Goal: Task Accomplishment & Management: Manage account settings

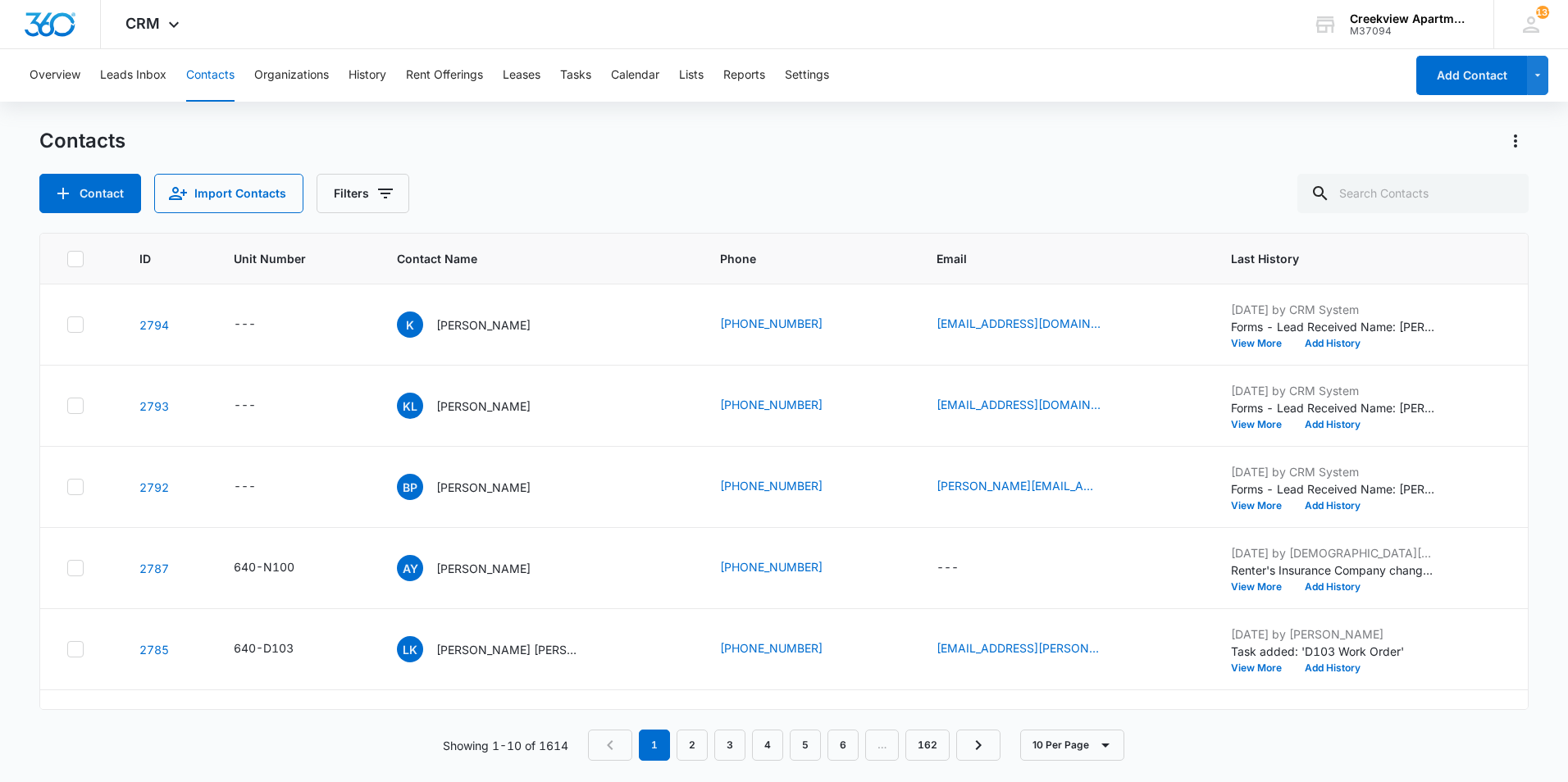
click at [960, 143] on div "Contacts" at bounding box center [784, 140] width 1490 height 27
click at [1385, 183] on input "text" at bounding box center [1414, 194] width 231 height 39
click at [1385, 183] on input "text" at bounding box center [1414, 194] width 231 height 39
type input "o104"
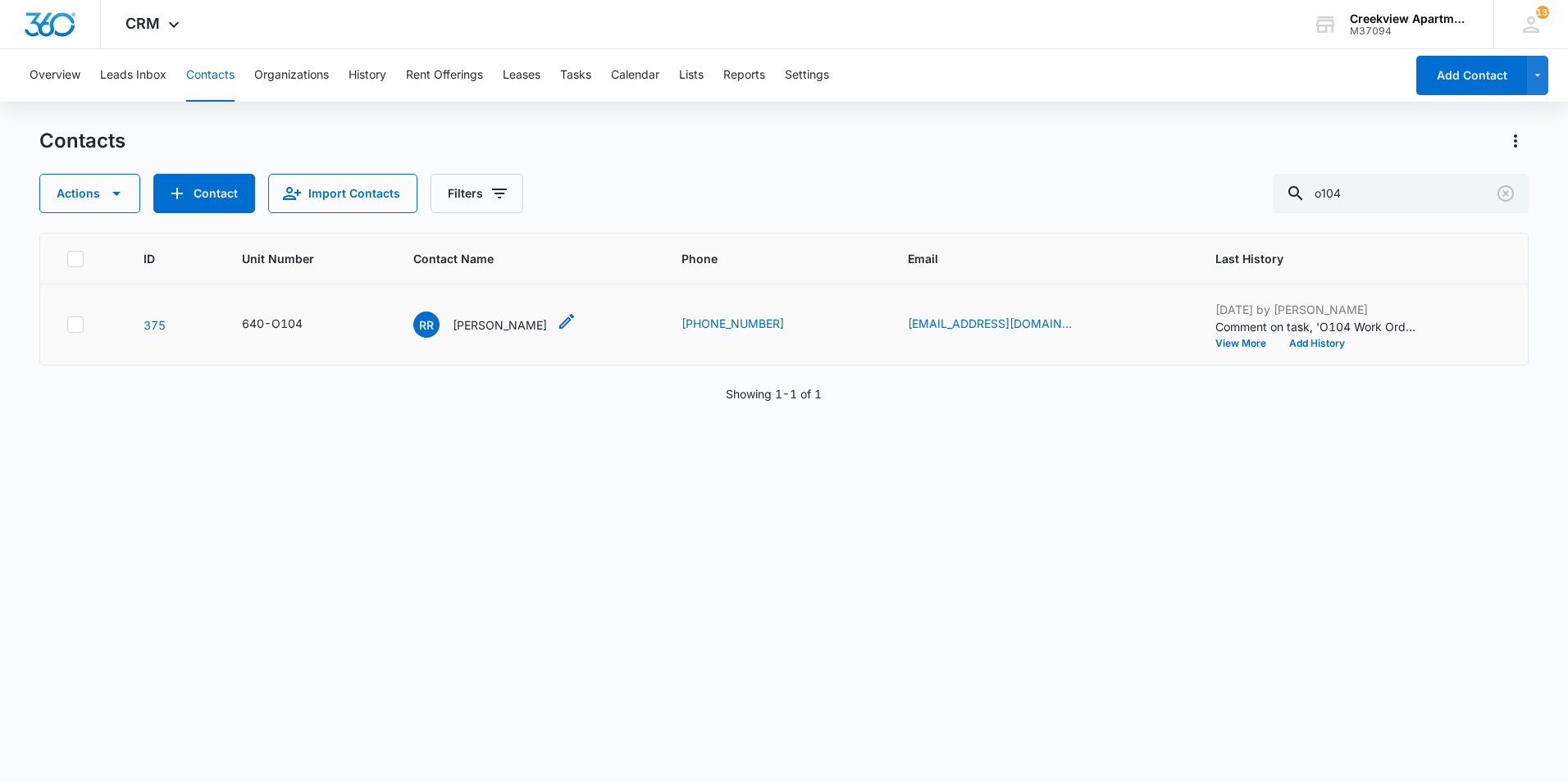
click at [483, 327] on p "Rhonda Rhoades" at bounding box center [500, 325] width 94 height 17
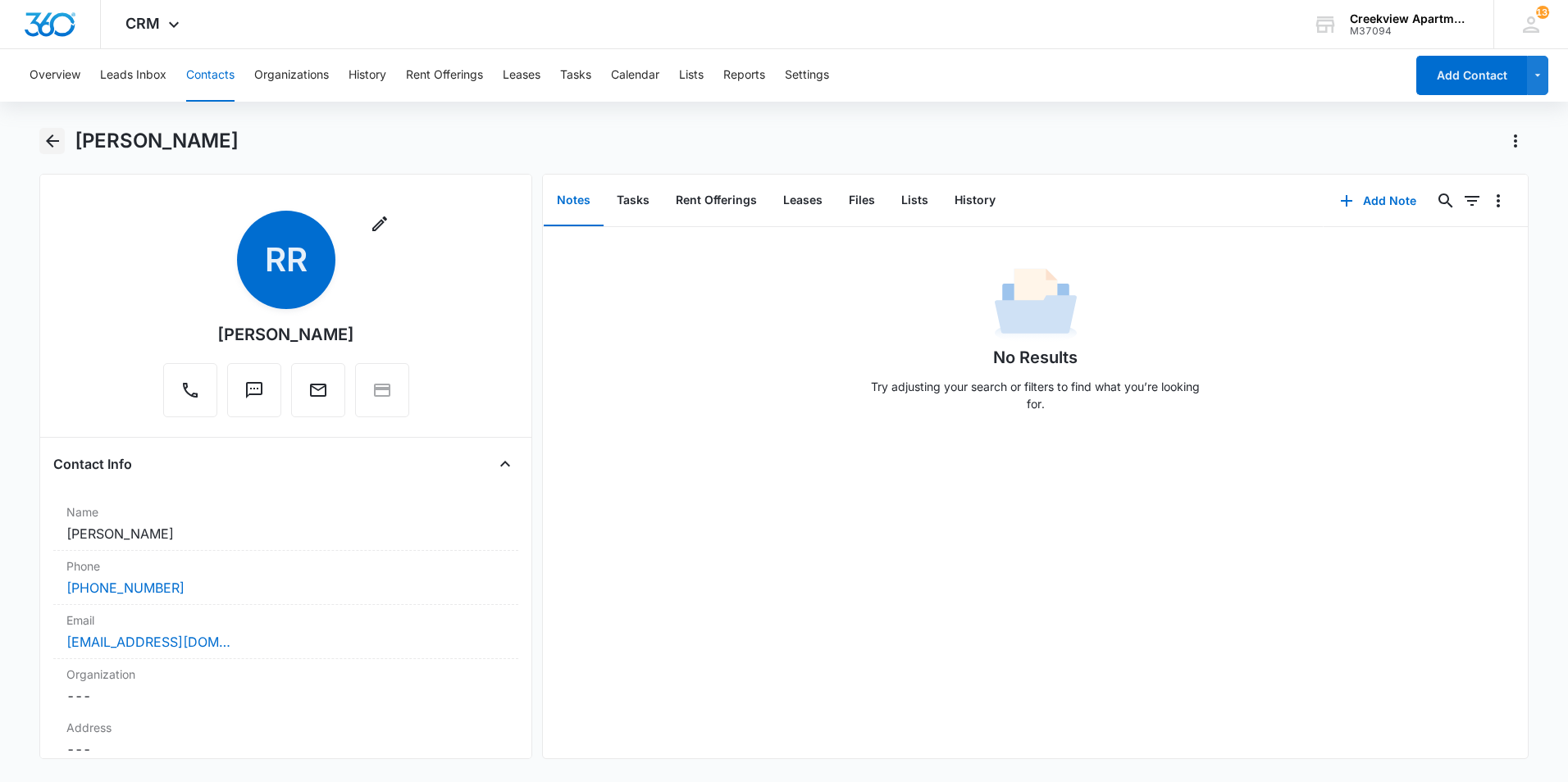
click at [63, 134] on button "Back" at bounding box center [52, 140] width 26 height 27
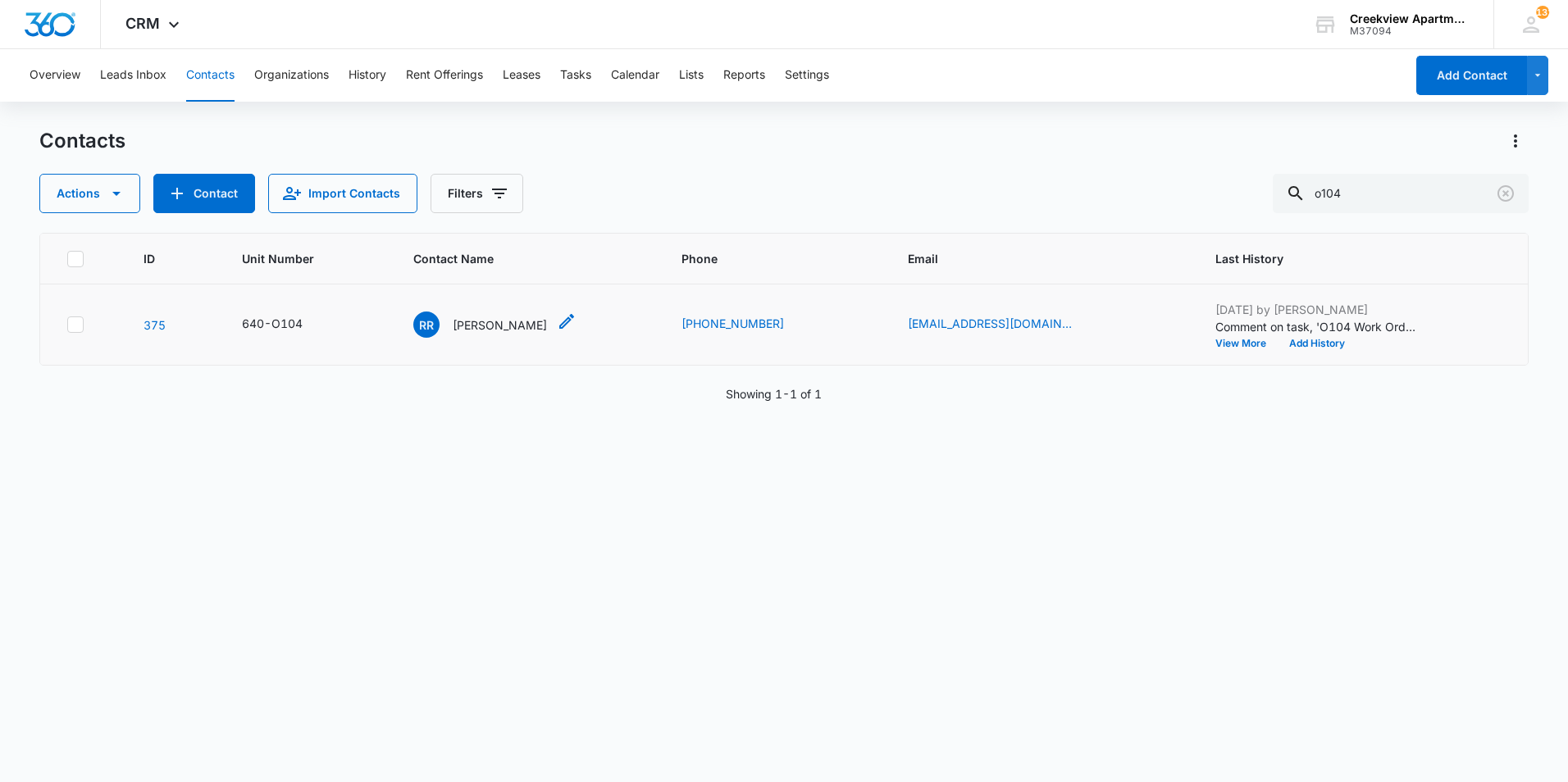
click at [549, 326] on div "RR Rhonda Rhoades" at bounding box center [495, 325] width 164 height 27
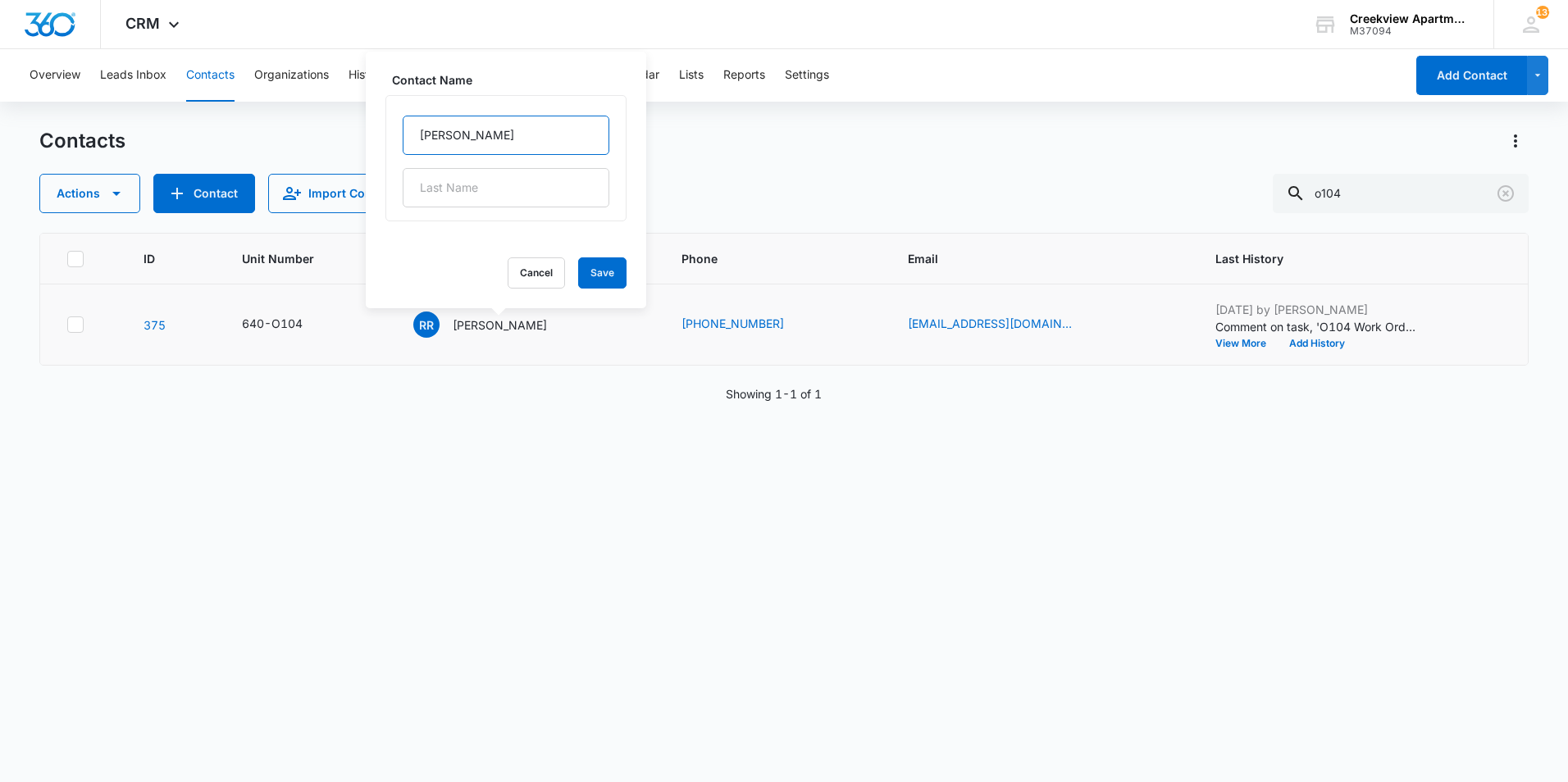
click at [530, 140] on input "Rhonda Rhoades" at bounding box center [506, 135] width 206 height 39
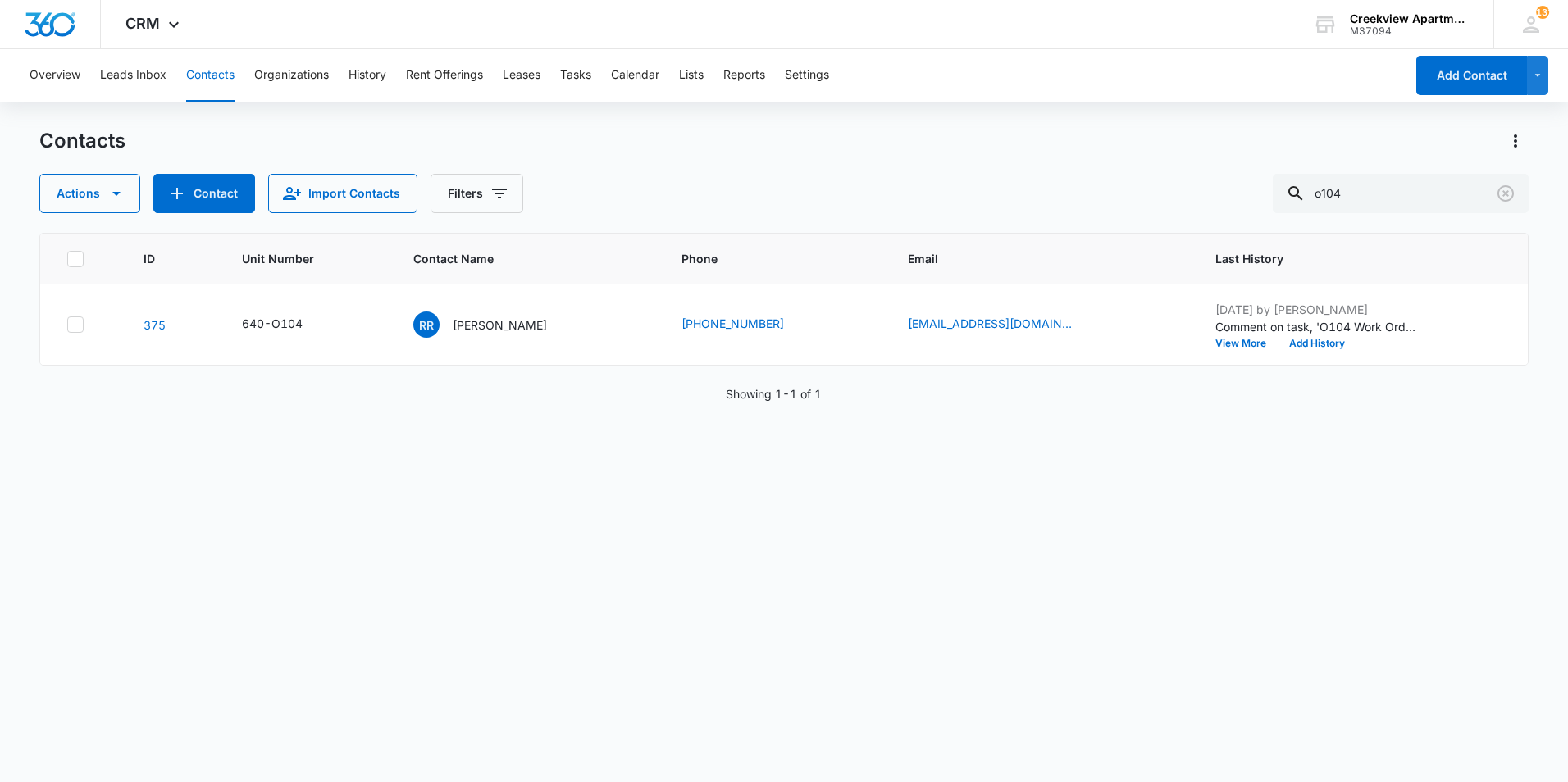
click at [768, 220] on div "Contacts Actions Contact Import Contacts Filters o104 ID Unit Number Contact Na…" at bounding box center [784, 454] width 1490 height 653
click at [493, 313] on div "RR Rhonda Rhoades" at bounding box center [481, 325] width 134 height 27
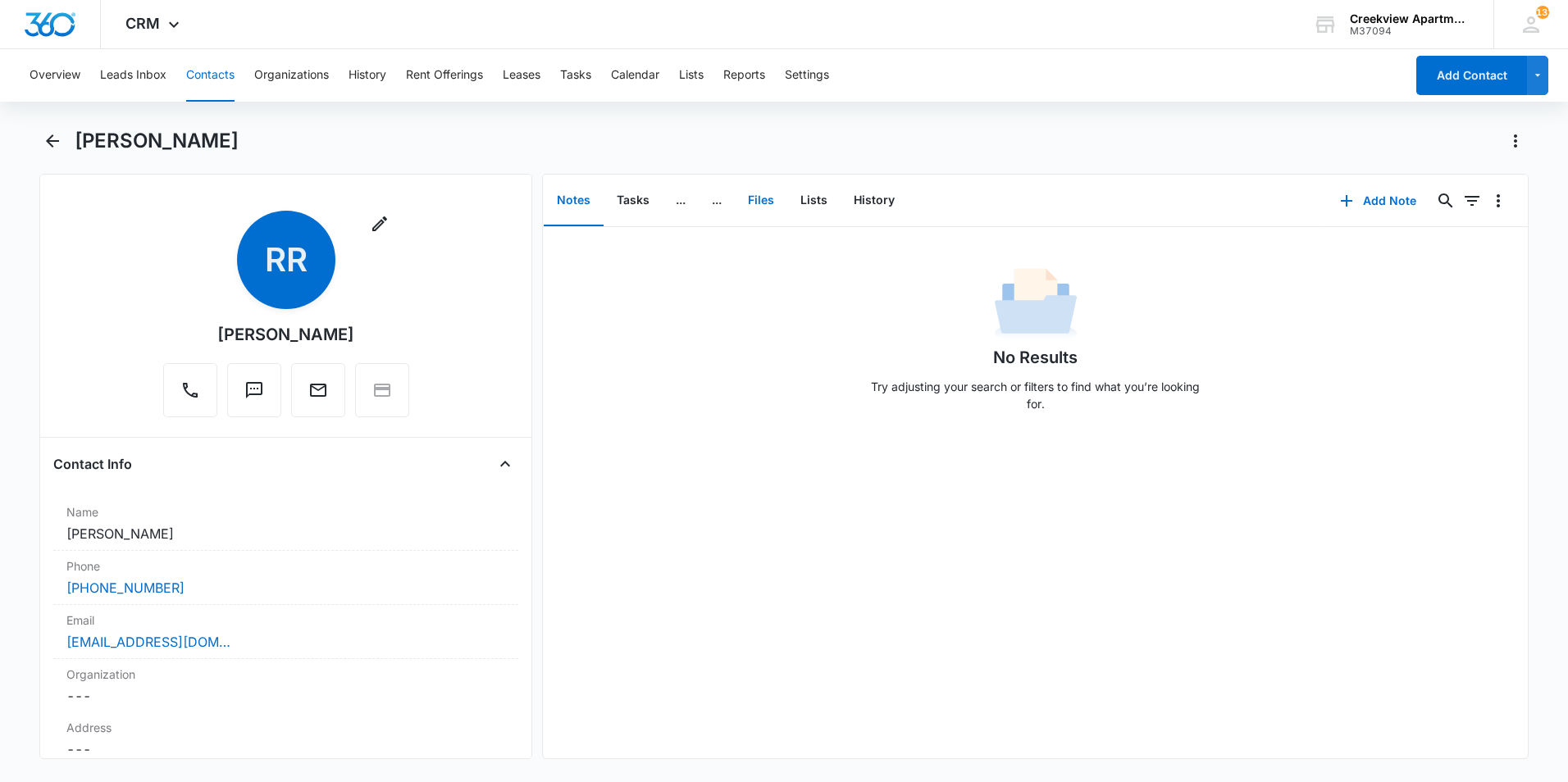
click at [757, 199] on button "Files" at bounding box center [761, 200] width 52 height 51
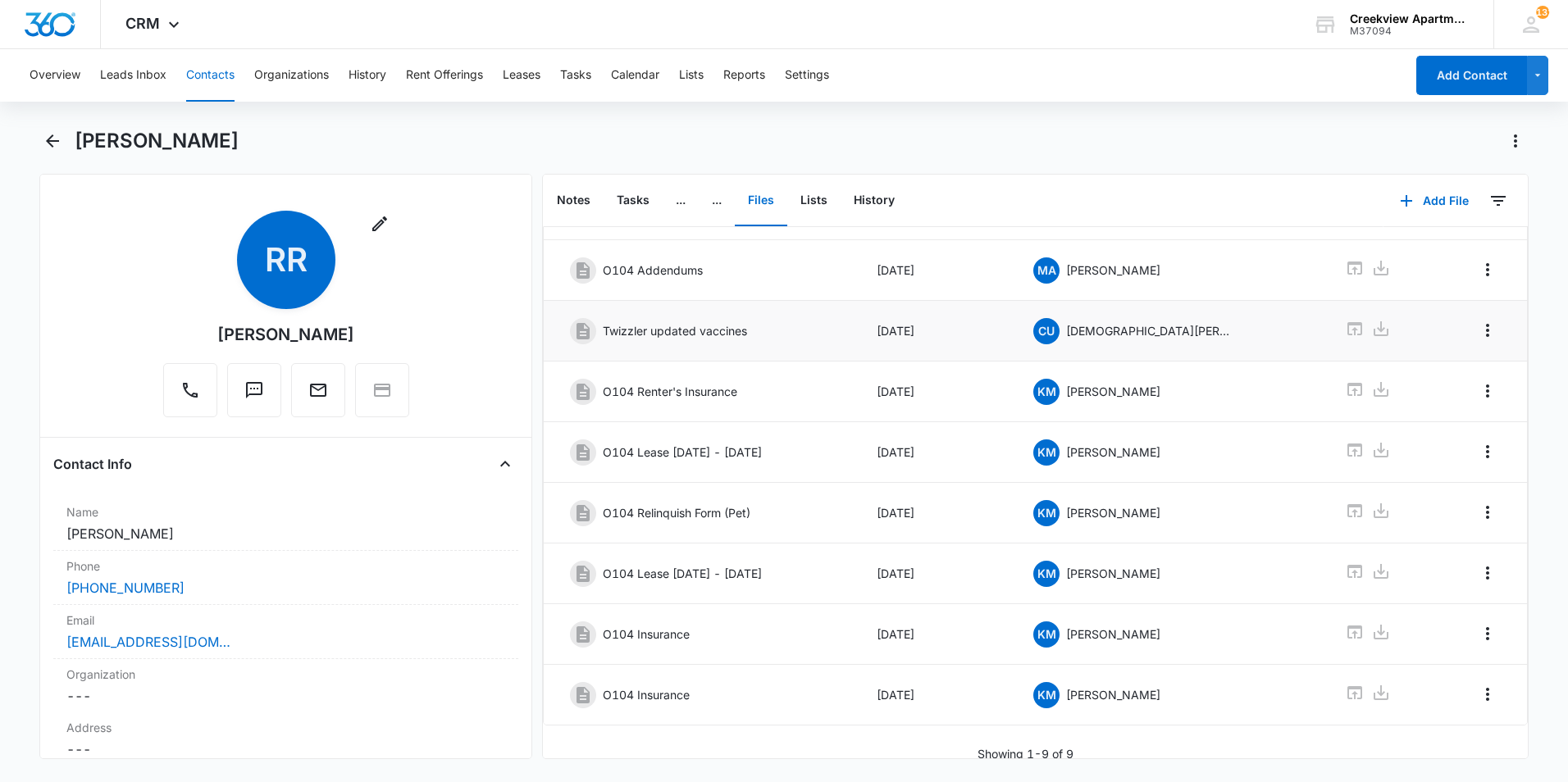
scroll to position [148, 0]
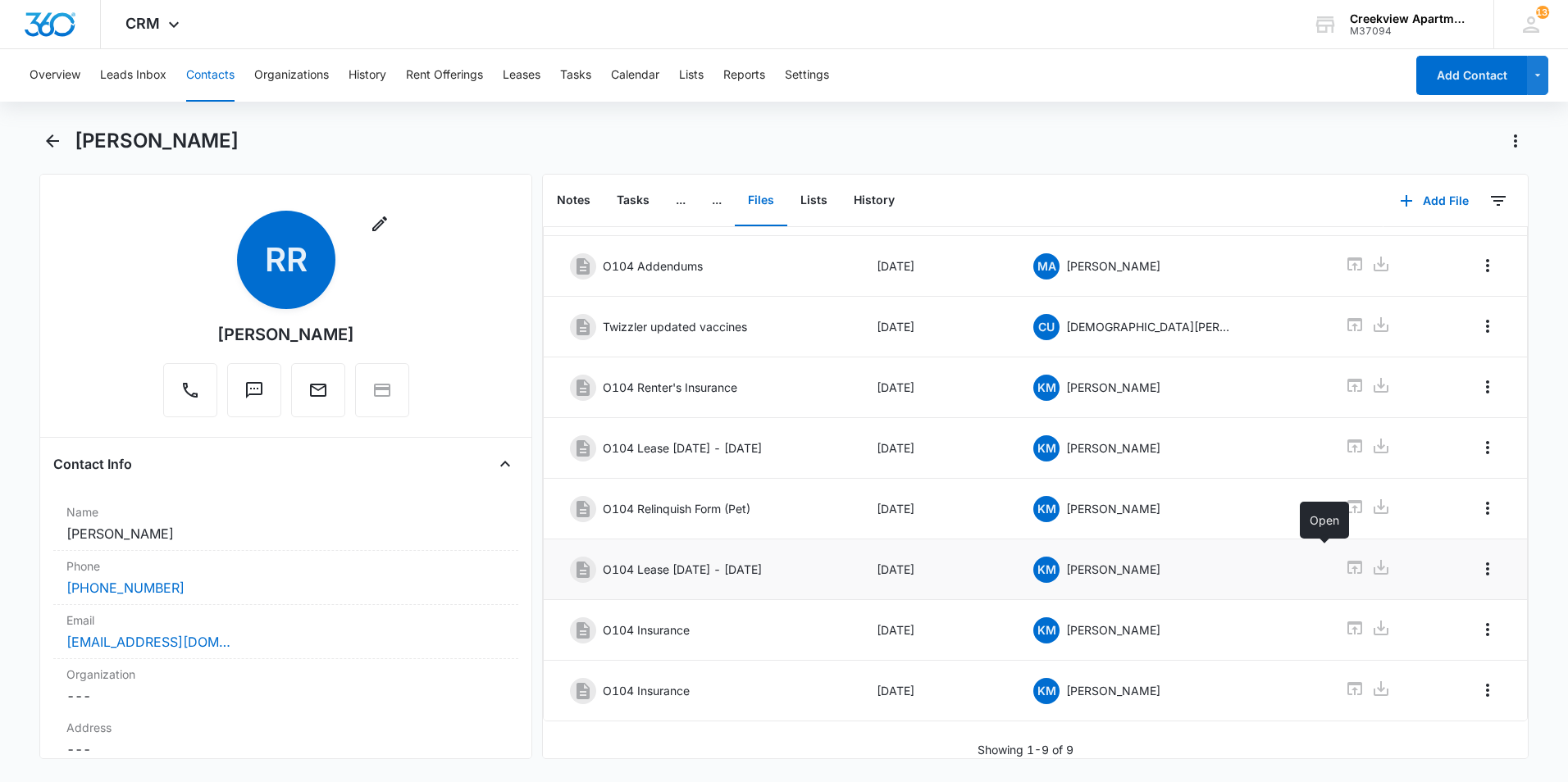
click at [1348, 561] on icon at bounding box center [1355, 567] width 15 height 13
drag, startPoint x: 66, startPoint y: 142, endPoint x: 55, endPoint y: 145, distance: 11.4
click at [64, 142] on div "Rhonda Rhoades" at bounding box center [784, 151] width 1490 height 46
click at [51, 147] on icon "Back" at bounding box center [52, 140] width 20 height 20
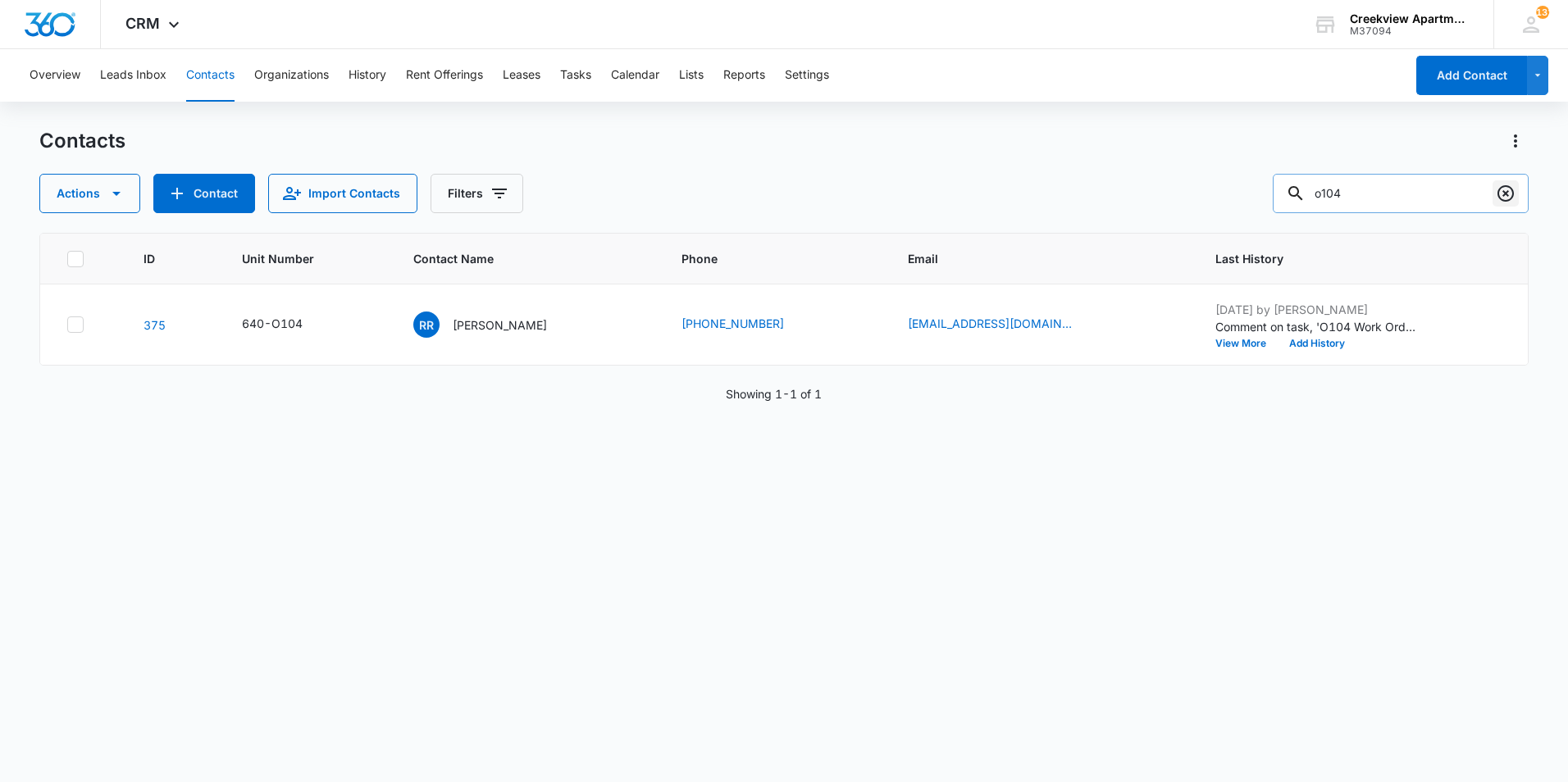
click at [1505, 201] on icon "Clear" at bounding box center [1505, 193] width 16 height 16
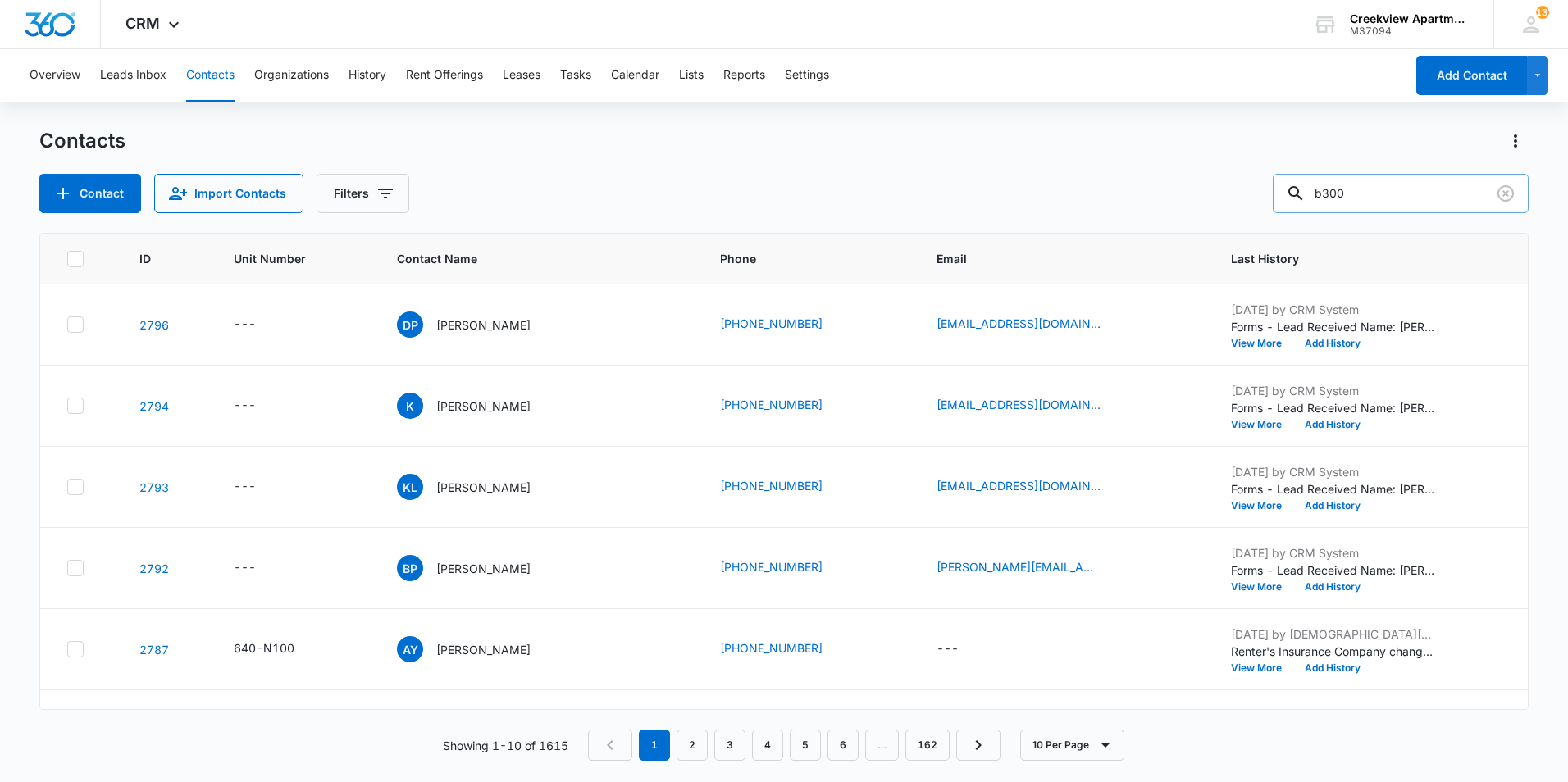
type input "b300"
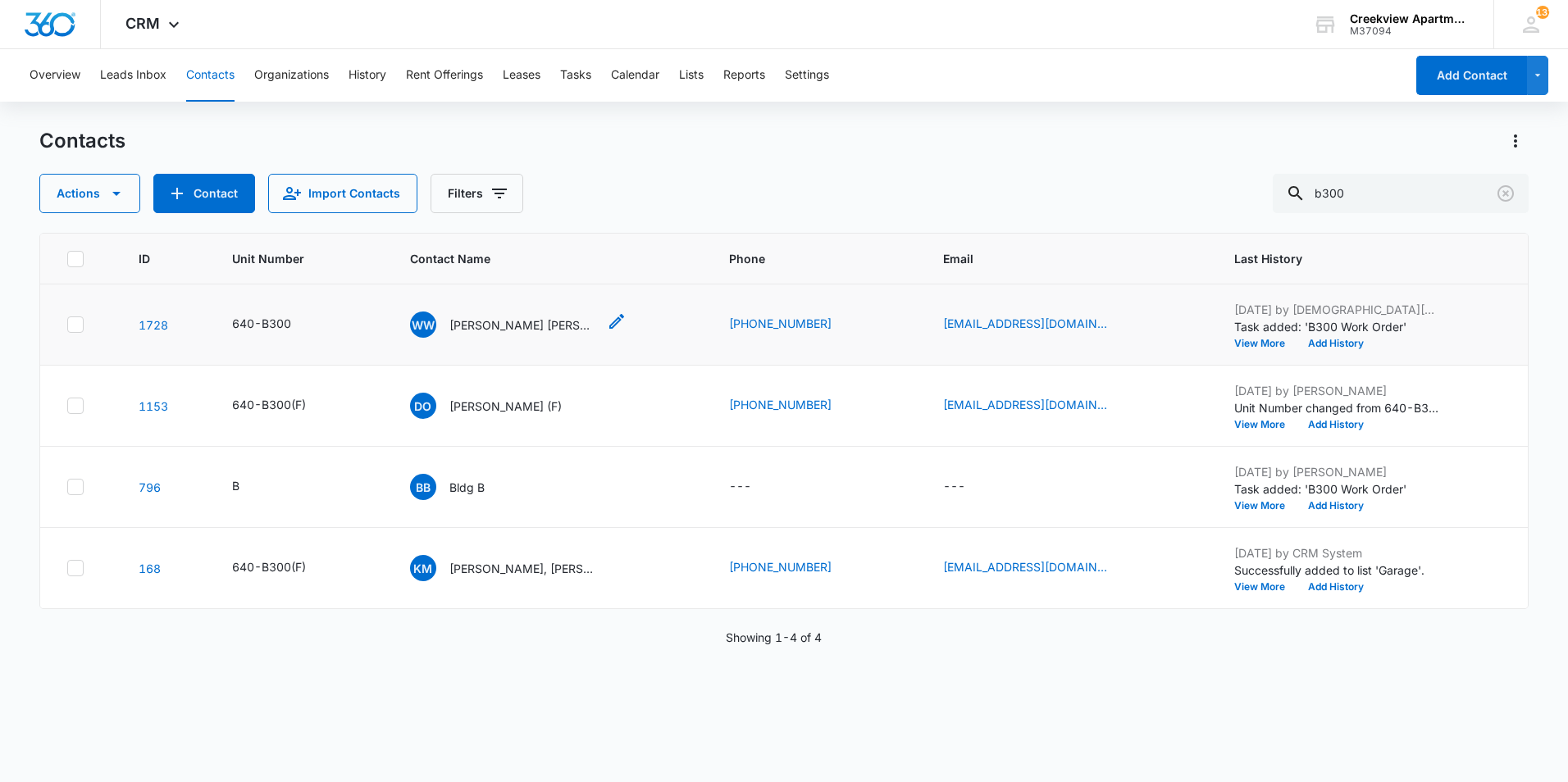
click at [497, 329] on p "Weston Willard Deerman, Allison Kuhn" at bounding box center [524, 325] width 147 height 17
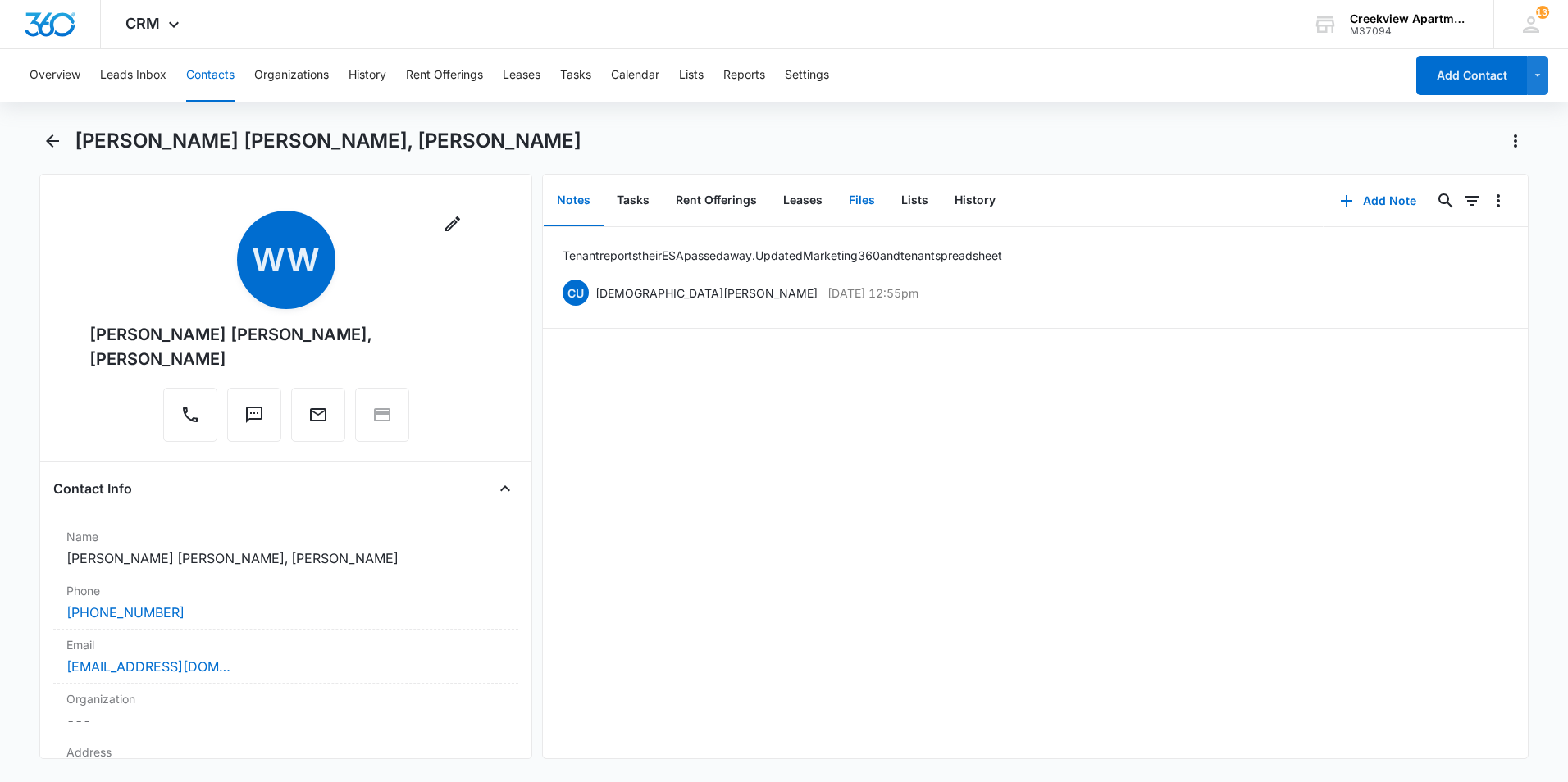
click at [861, 207] on button "Files" at bounding box center [862, 200] width 52 height 51
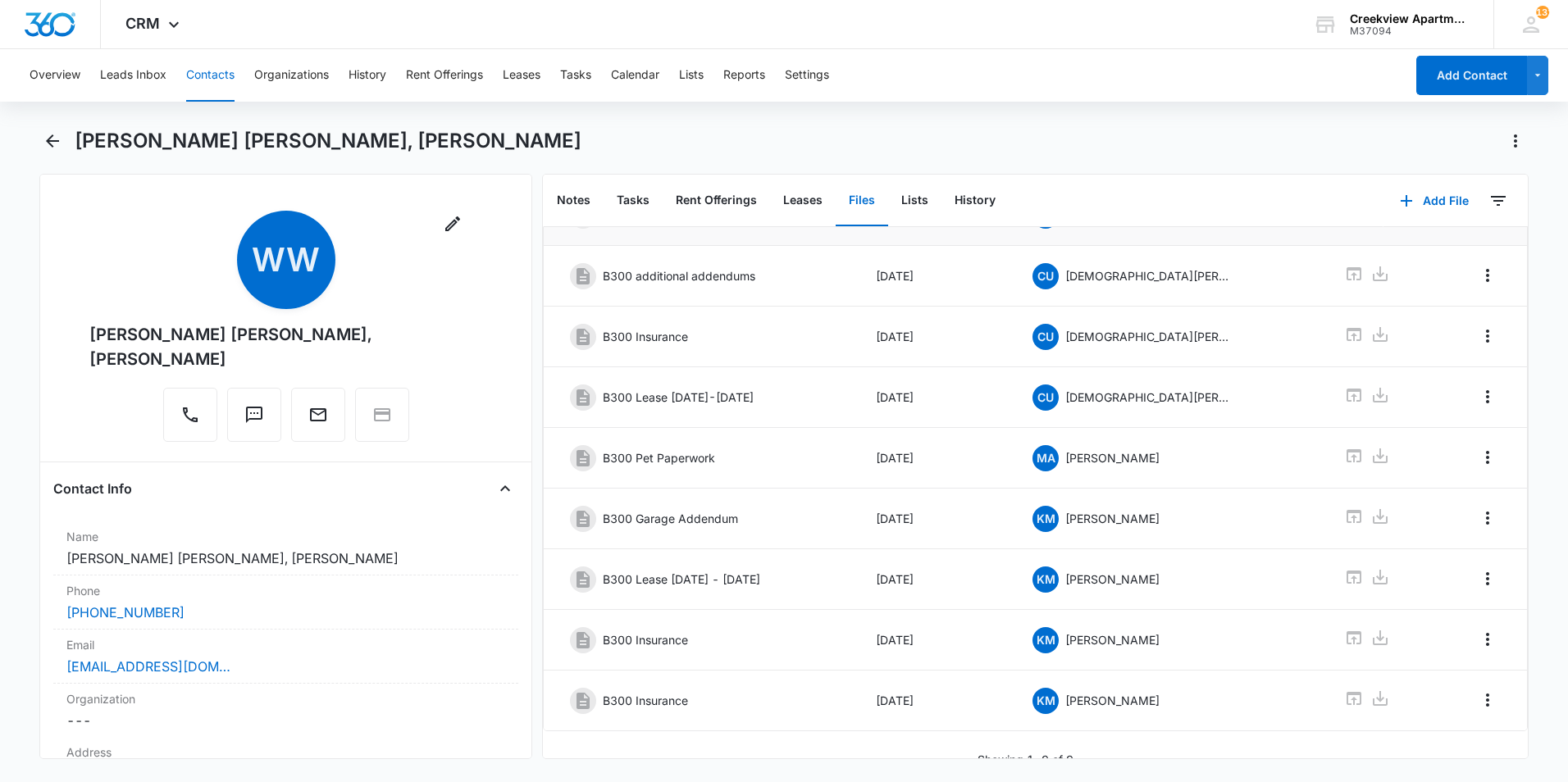
scroll to position [148, 0]
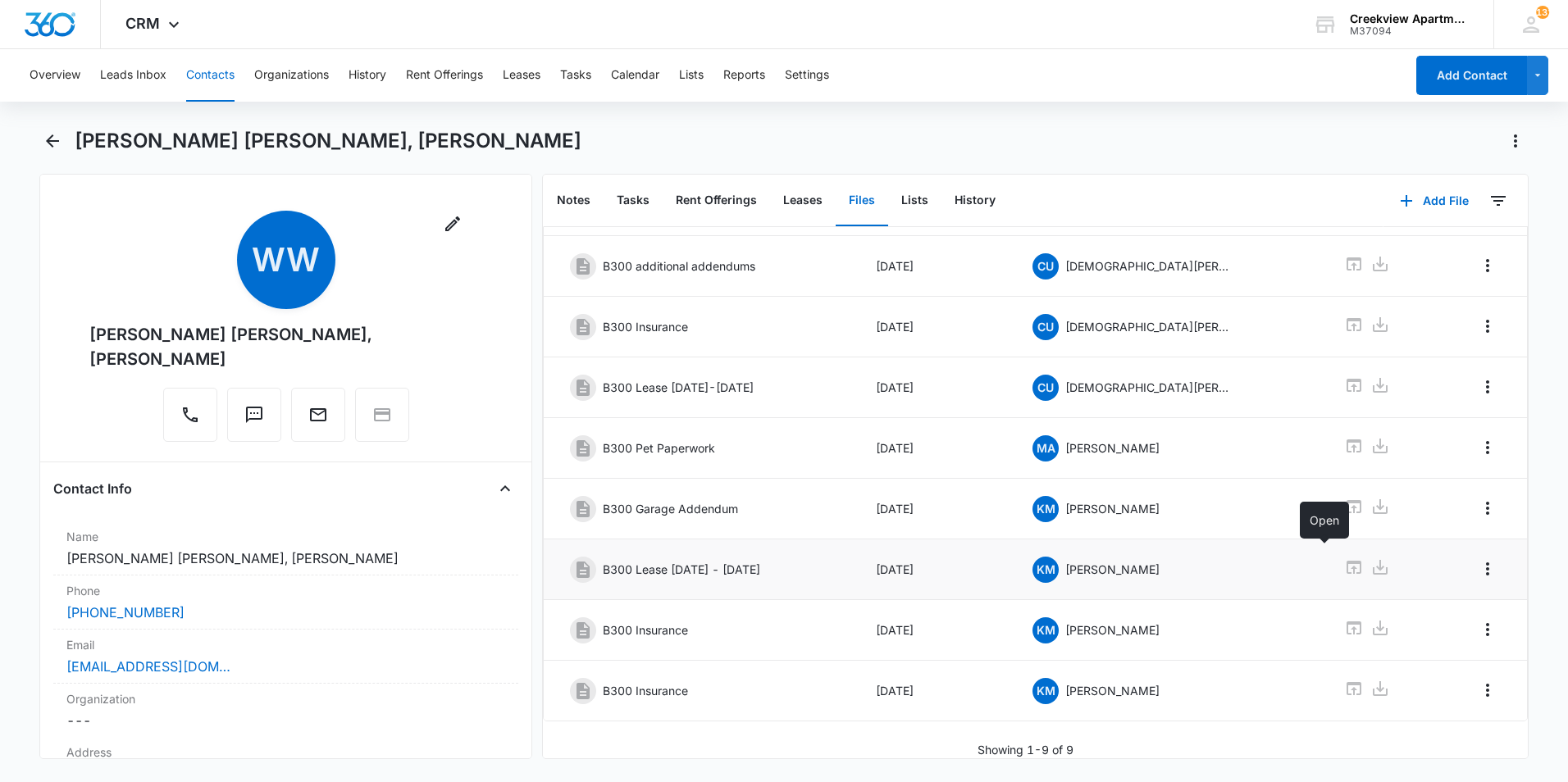
click at [1347, 561] on icon at bounding box center [1354, 567] width 15 height 13
click at [59, 144] on icon "Back" at bounding box center [52, 140] width 20 height 20
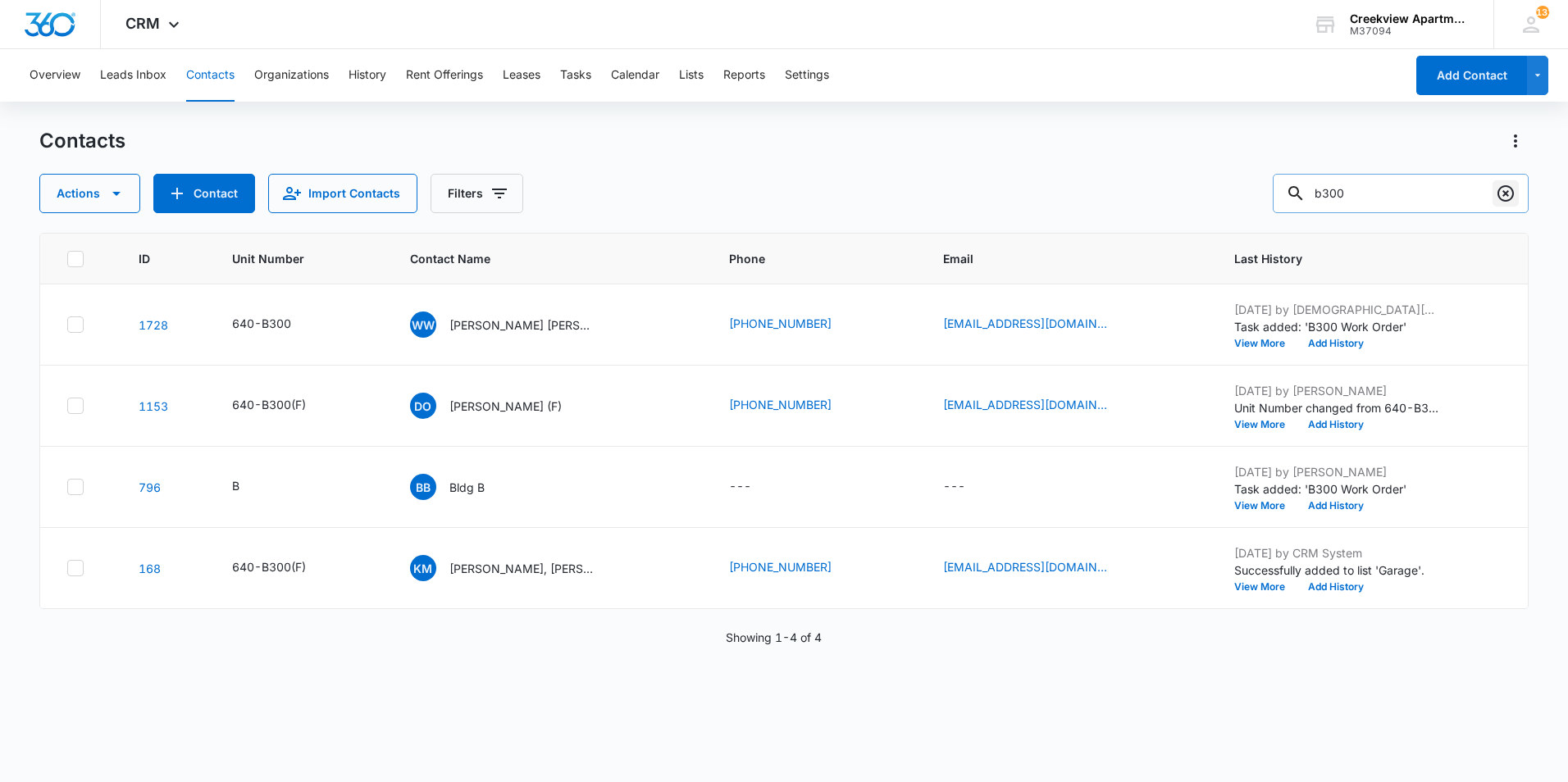
click at [1503, 197] on icon "Clear" at bounding box center [1505, 193] width 20 height 20
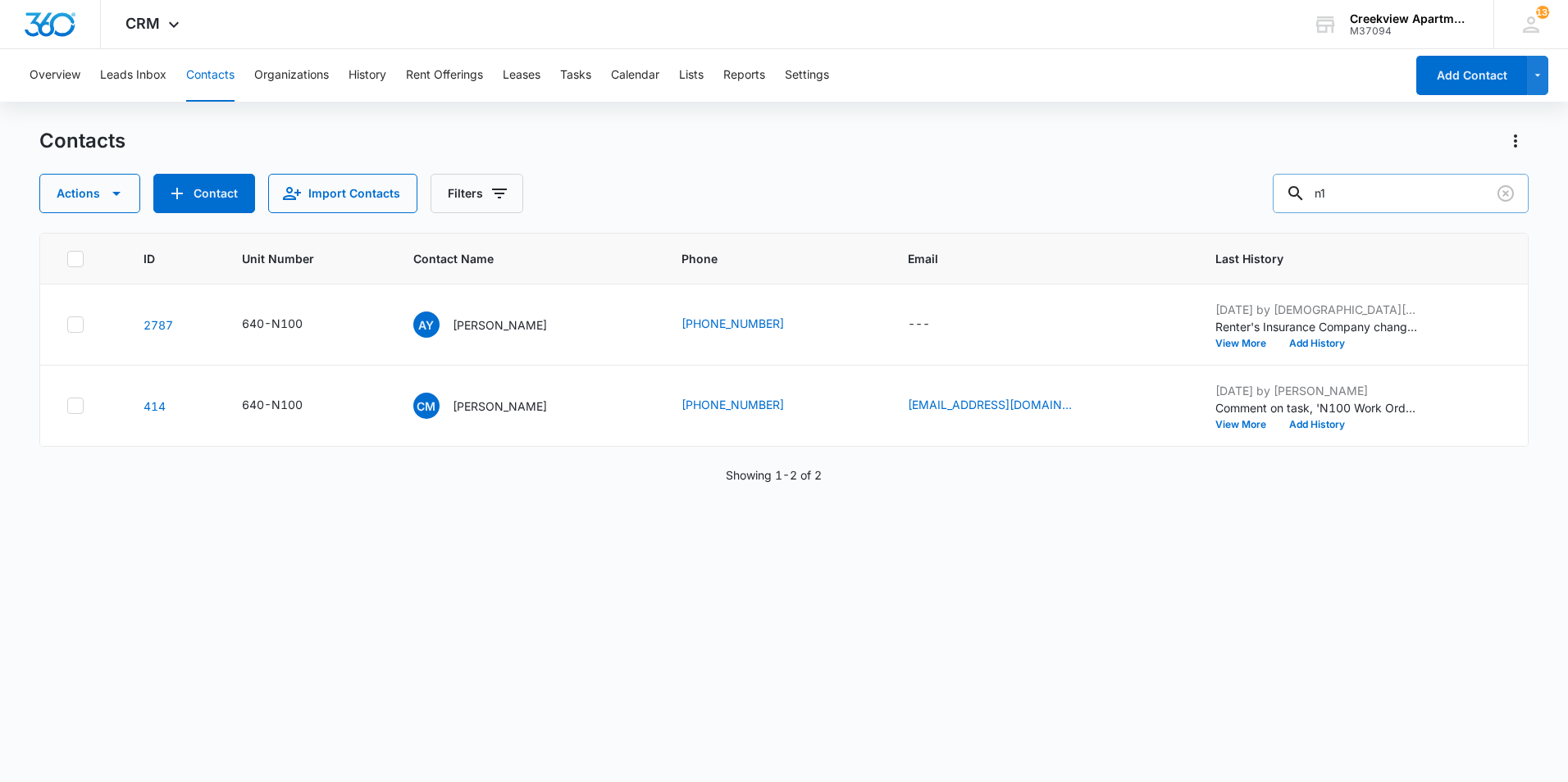
type input "n"
click at [321, 320] on icon "Unit Number - 640-N100 - Select to Edit Field" at bounding box center [322, 325] width 20 height 20
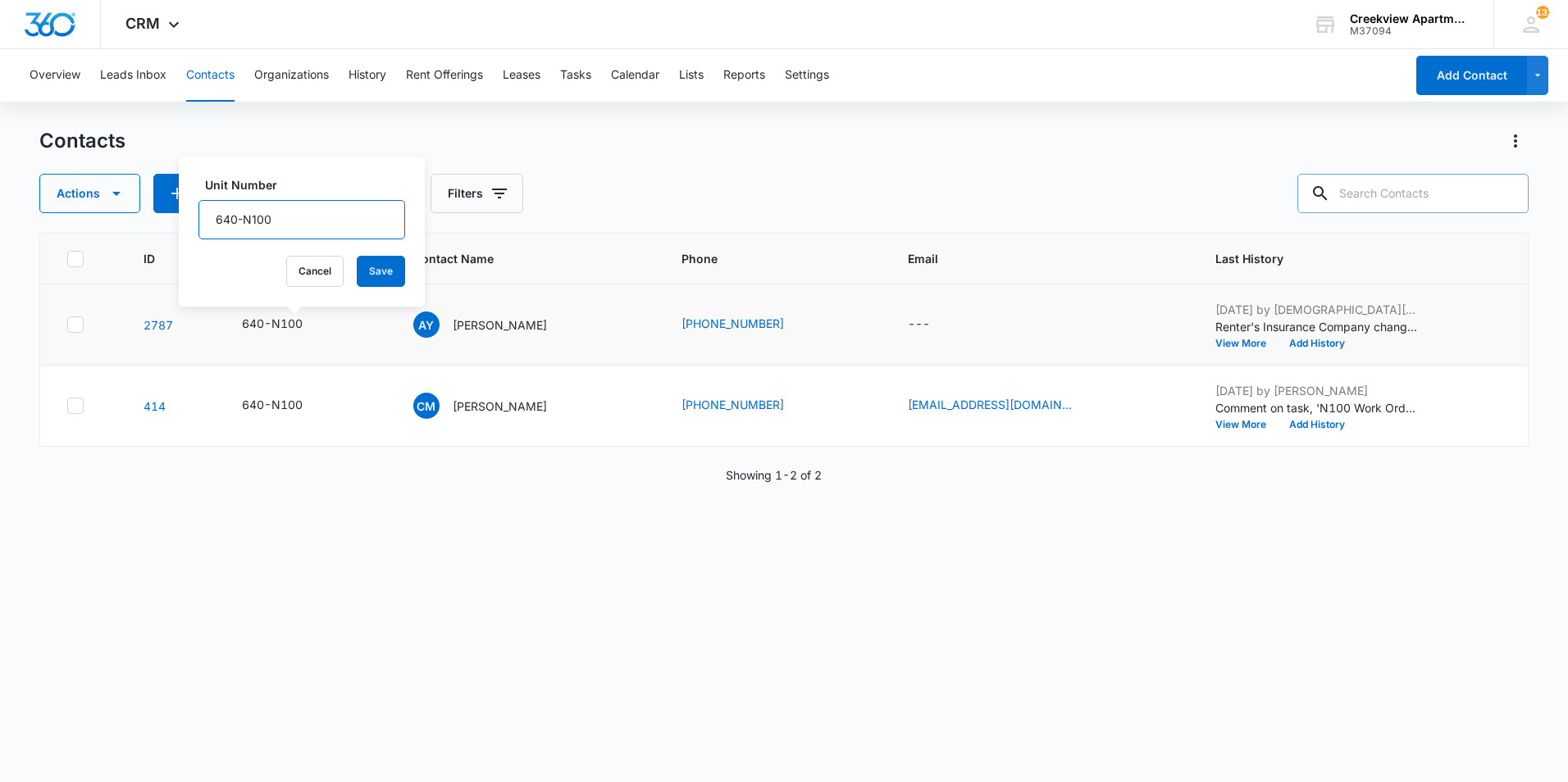
click at [322, 222] on input "640-N100" at bounding box center [302, 220] width 206 height 39
type input "640-N106"
click at [374, 278] on button "Save" at bounding box center [380, 272] width 48 height 31
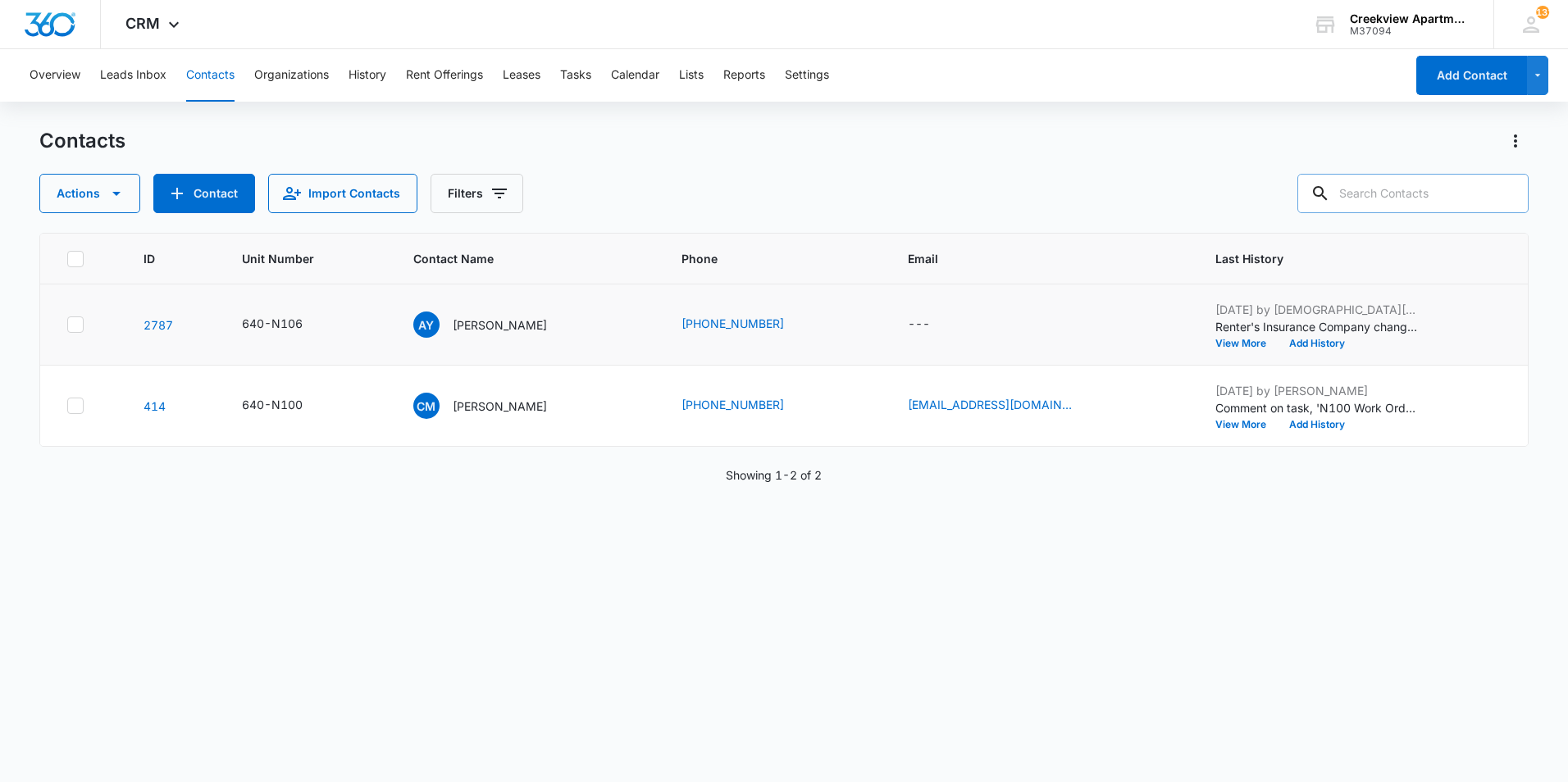
click at [1415, 181] on input "text" at bounding box center [1414, 194] width 231 height 39
click at [1038, 189] on div "Actions Contact Import Contacts Filters n100" at bounding box center [784, 194] width 1490 height 39
click at [1390, 188] on input "n100" at bounding box center [1401, 194] width 256 height 39
type input "n106"
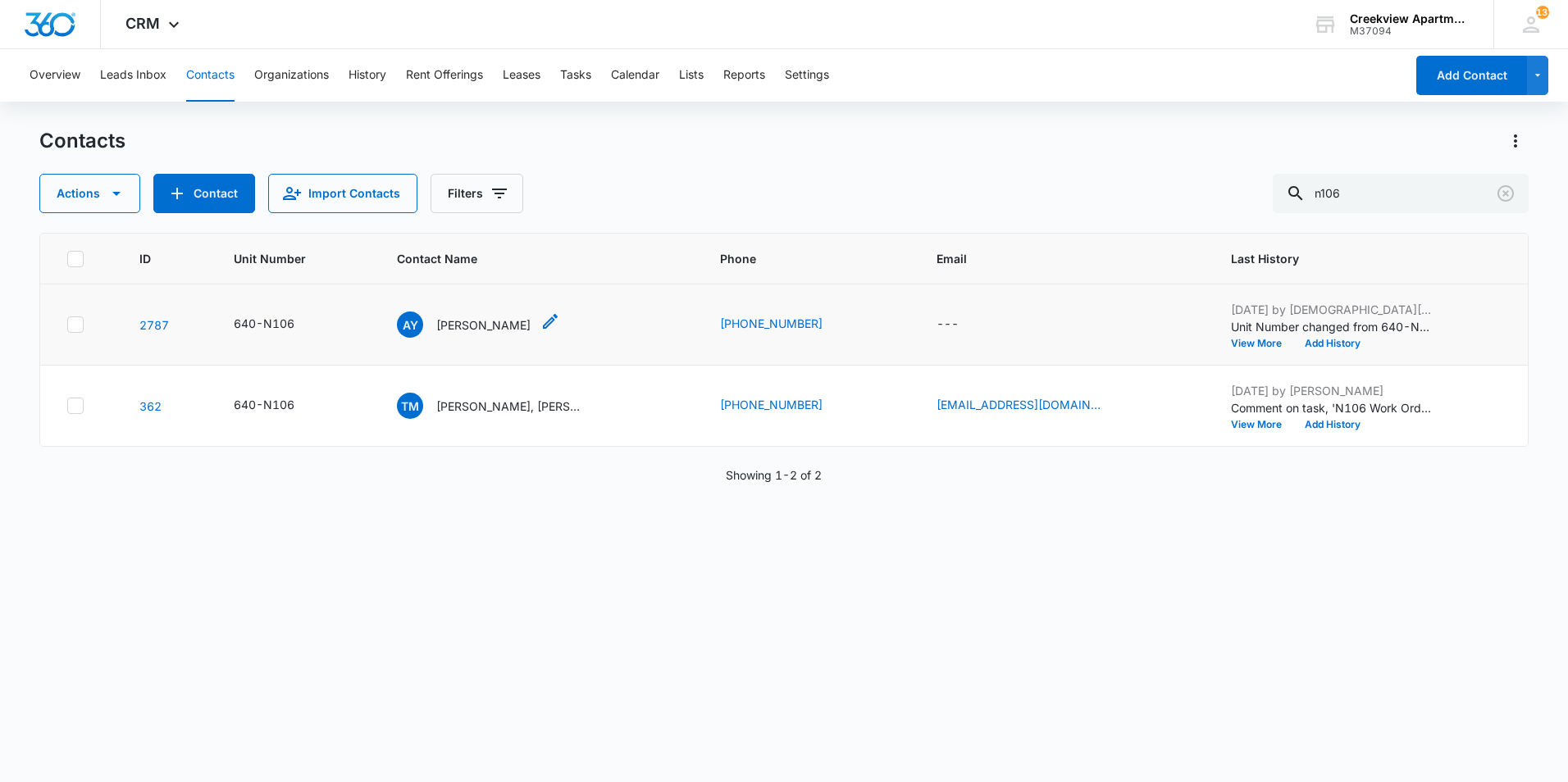
click at [460, 319] on p "Aliya Young" at bounding box center [483, 325] width 94 height 17
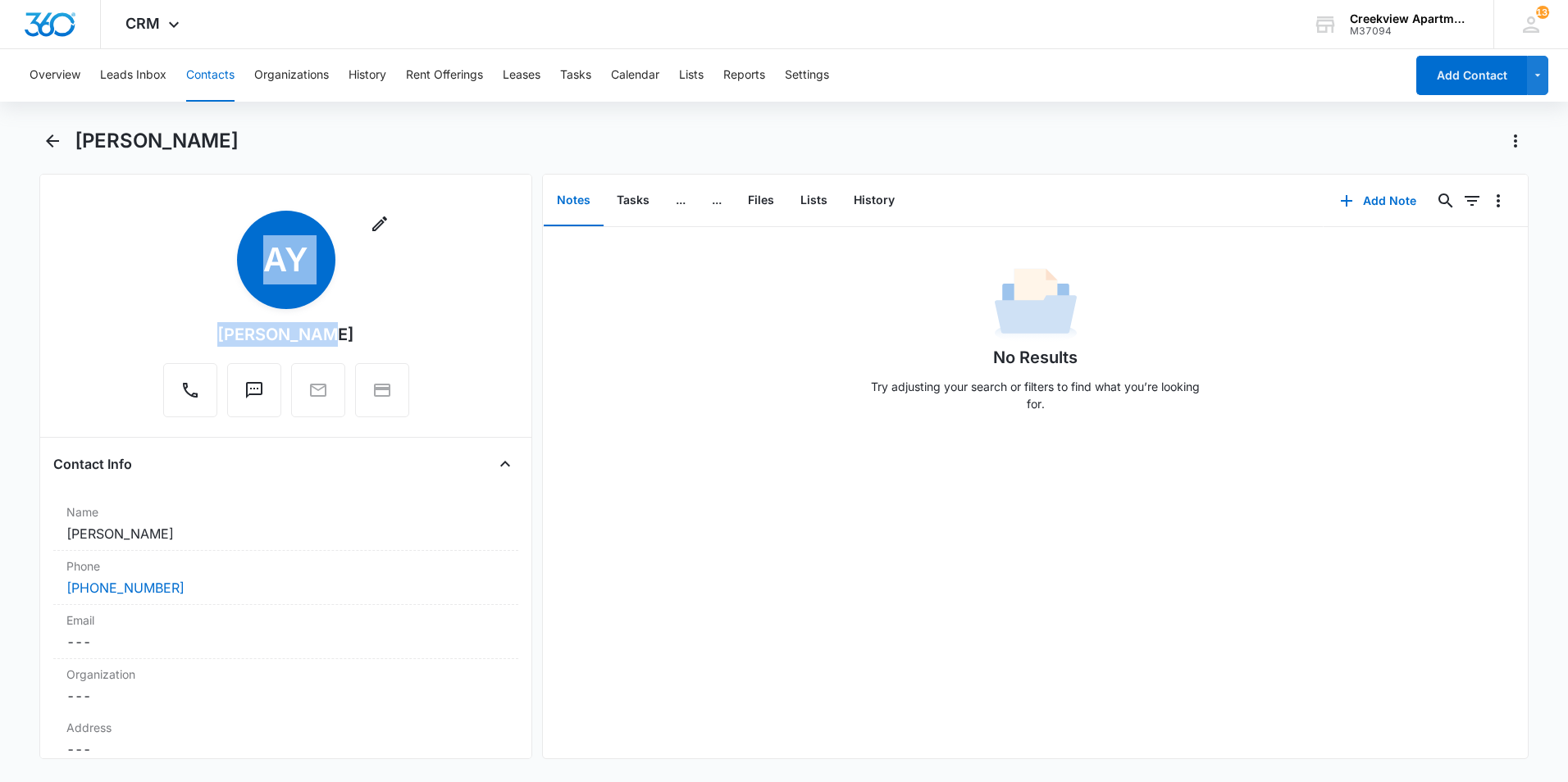
drag, startPoint x: 305, startPoint y: 338, endPoint x: 212, endPoint y: 350, distance: 93.8
click at [212, 350] on div "Remove AY Aliya Young" at bounding box center [286, 313] width 246 height 206
drag, startPoint x: 215, startPoint y: 549, endPoint x: 56, endPoint y: 532, distance: 159.9
click at [56, 532] on div "Name Cancel Save Changes Aliya Young" at bounding box center [285, 523] width 465 height 54
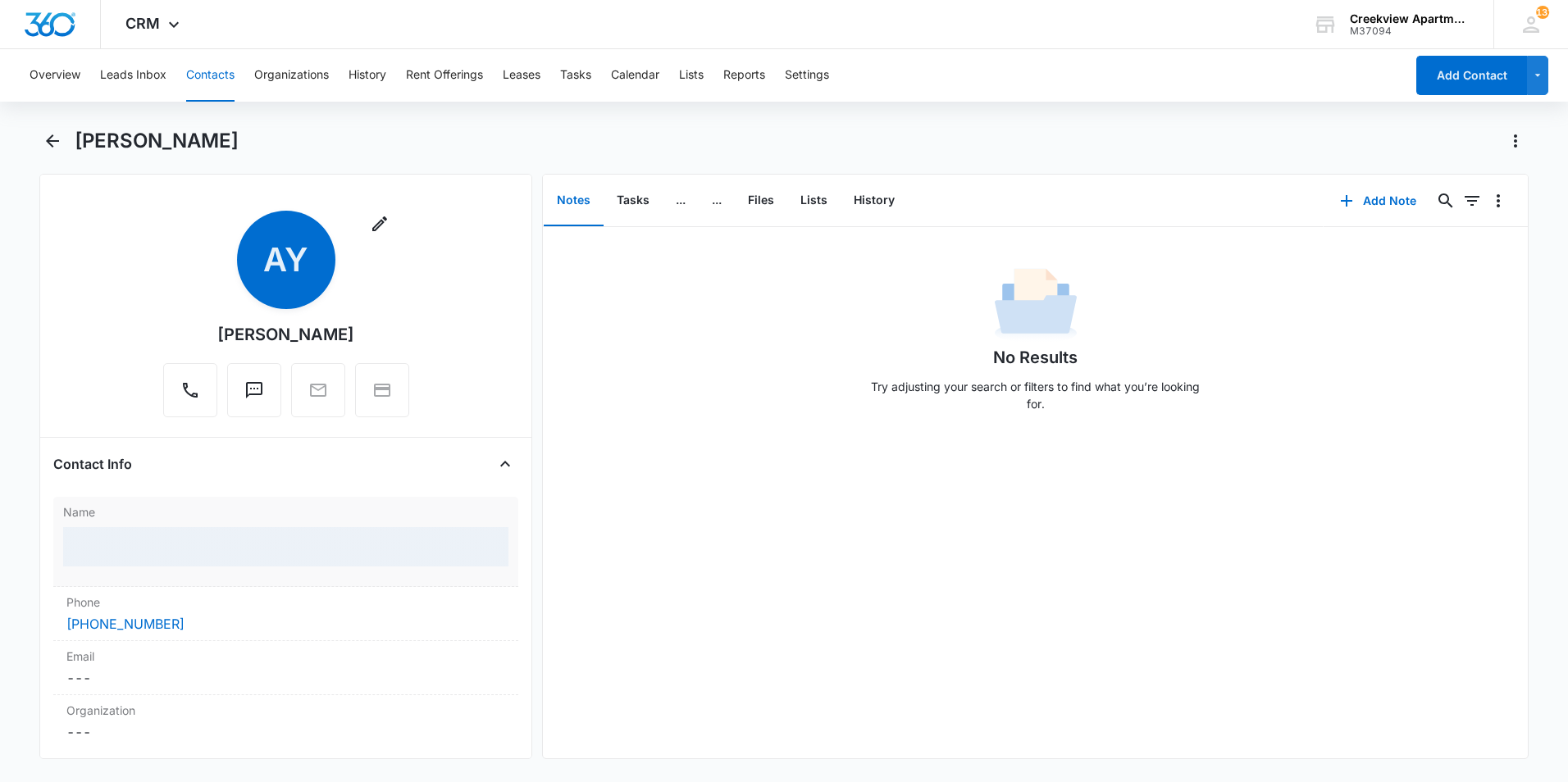
copy dd "Aliya Young"
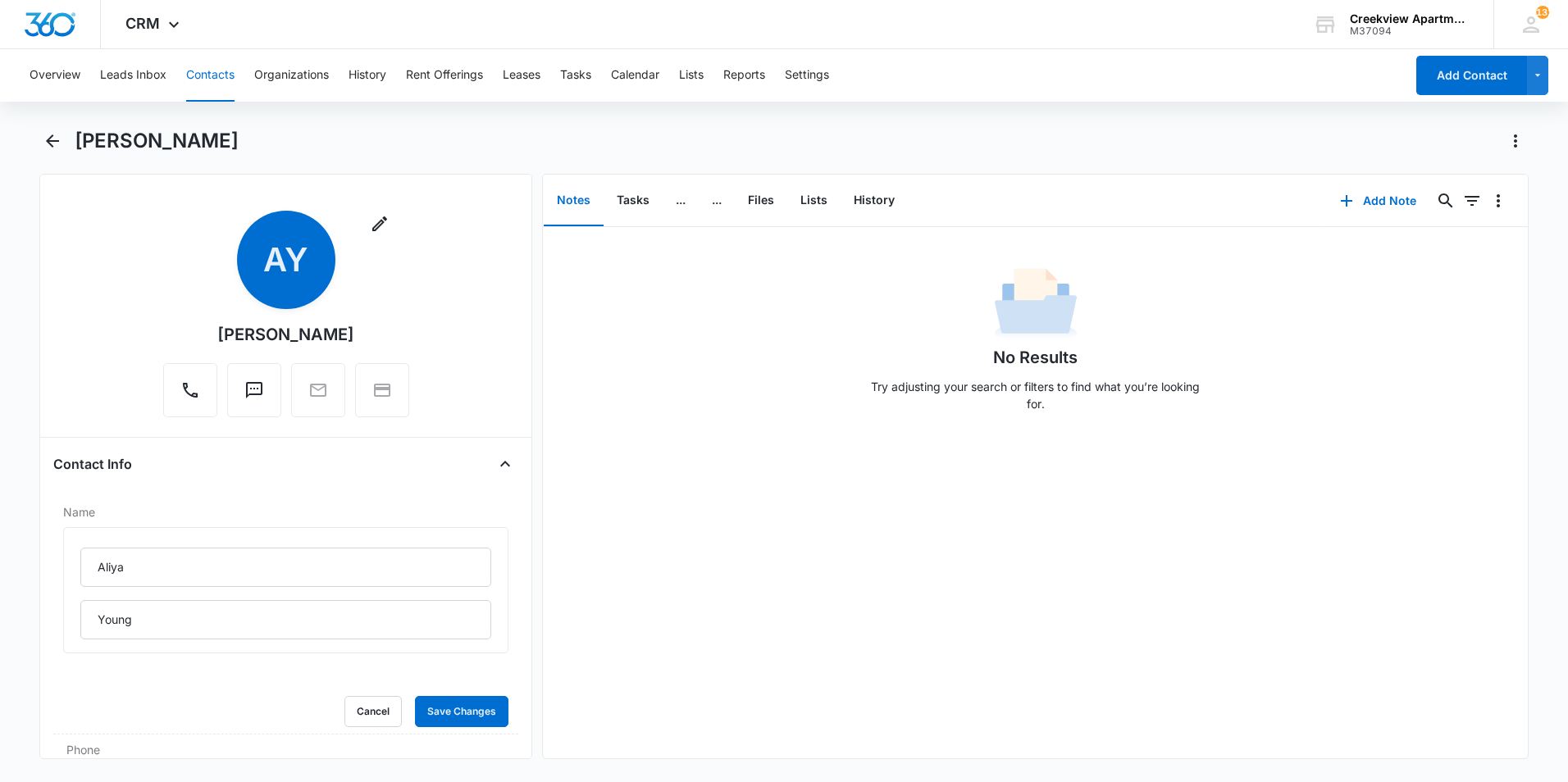
click at [358, 331] on div "Remove AY Aliya Young" at bounding box center [286, 313] width 246 height 206
click at [375, 713] on button "Cancel" at bounding box center [373, 712] width 57 height 31
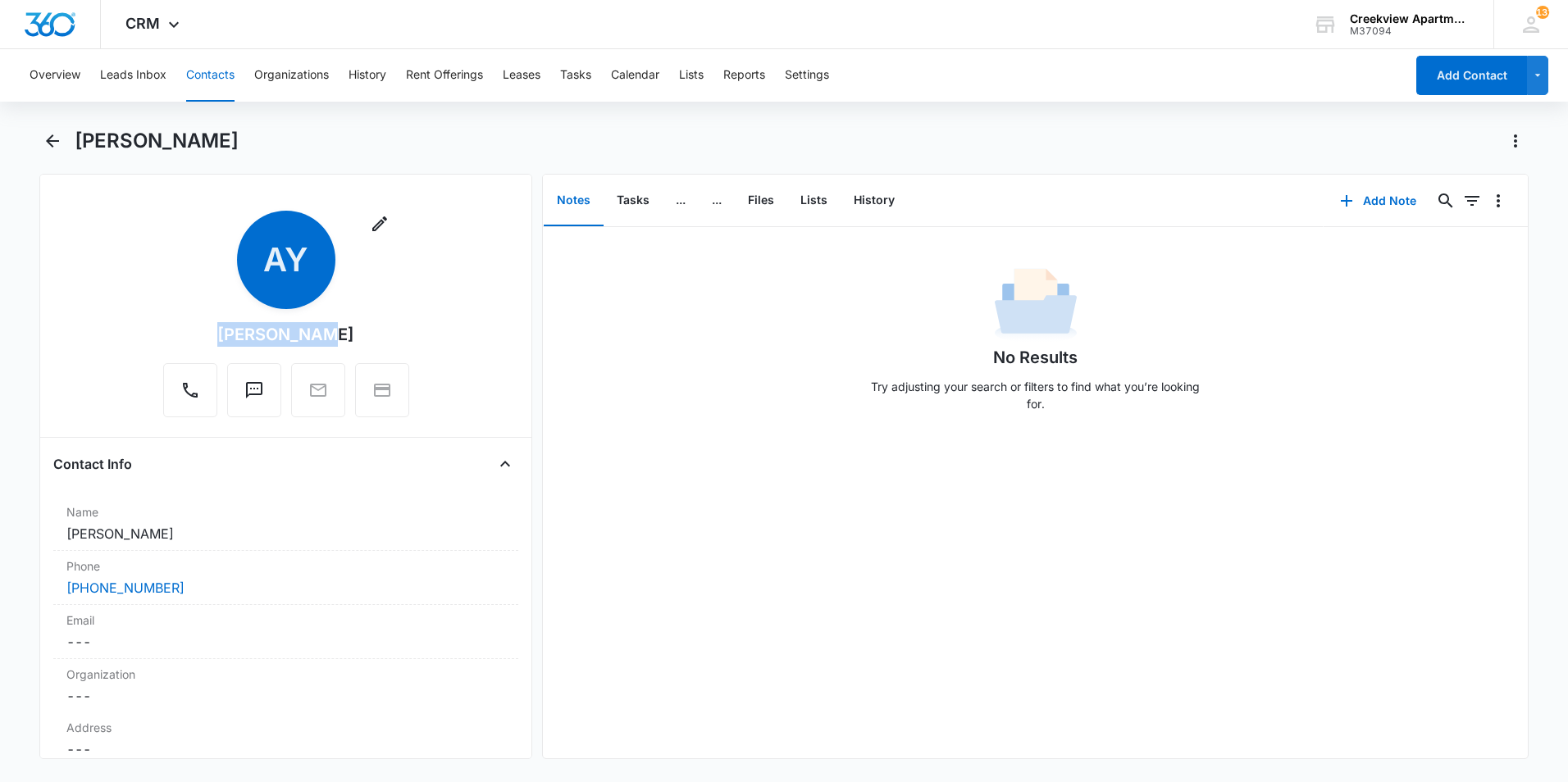
drag, startPoint x: 325, startPoint y: 336, endPoint x: 236, endPoint y: 346, distance: 89.6
click at [236, 346] on div "Aliya Young" at bounding box center [286, 334] width 137 height 25
copy div "Aliya Young"
click at [863, 427] on div "No Results Try adjusting your search or filters to find what you’re looking for." at bounding box center [1036, 492] width 985 height 531
click at [57, 146] on icon "Back" at bounding box center [52, 140] width 20 height 20
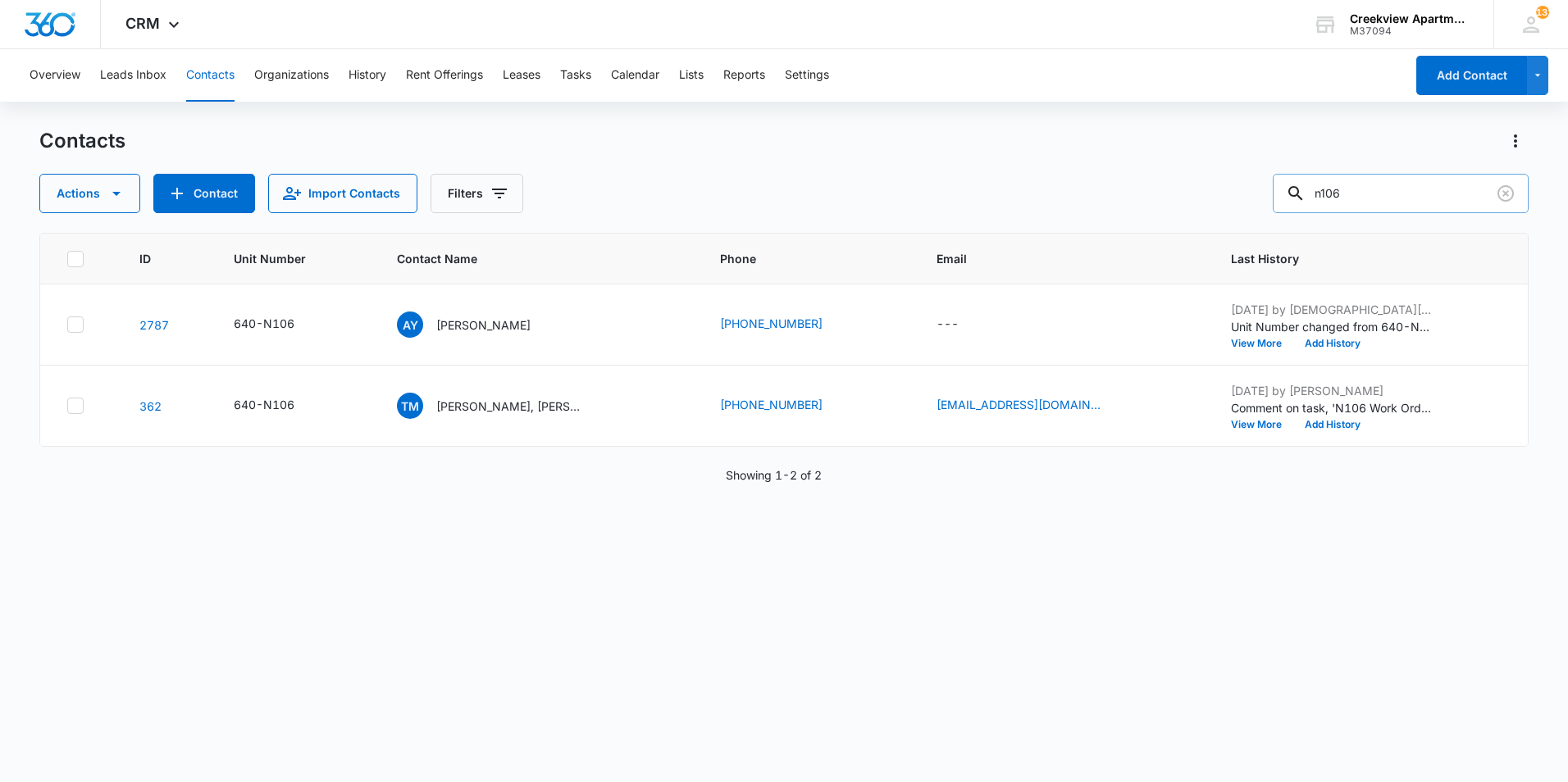
click at [1521, 200] on input "n106" at bounding box center [1401, 194] width 256 height 39
click at [1502, 200] on icon "Clear" at bounding box center [1505, 193] width 16 height 16
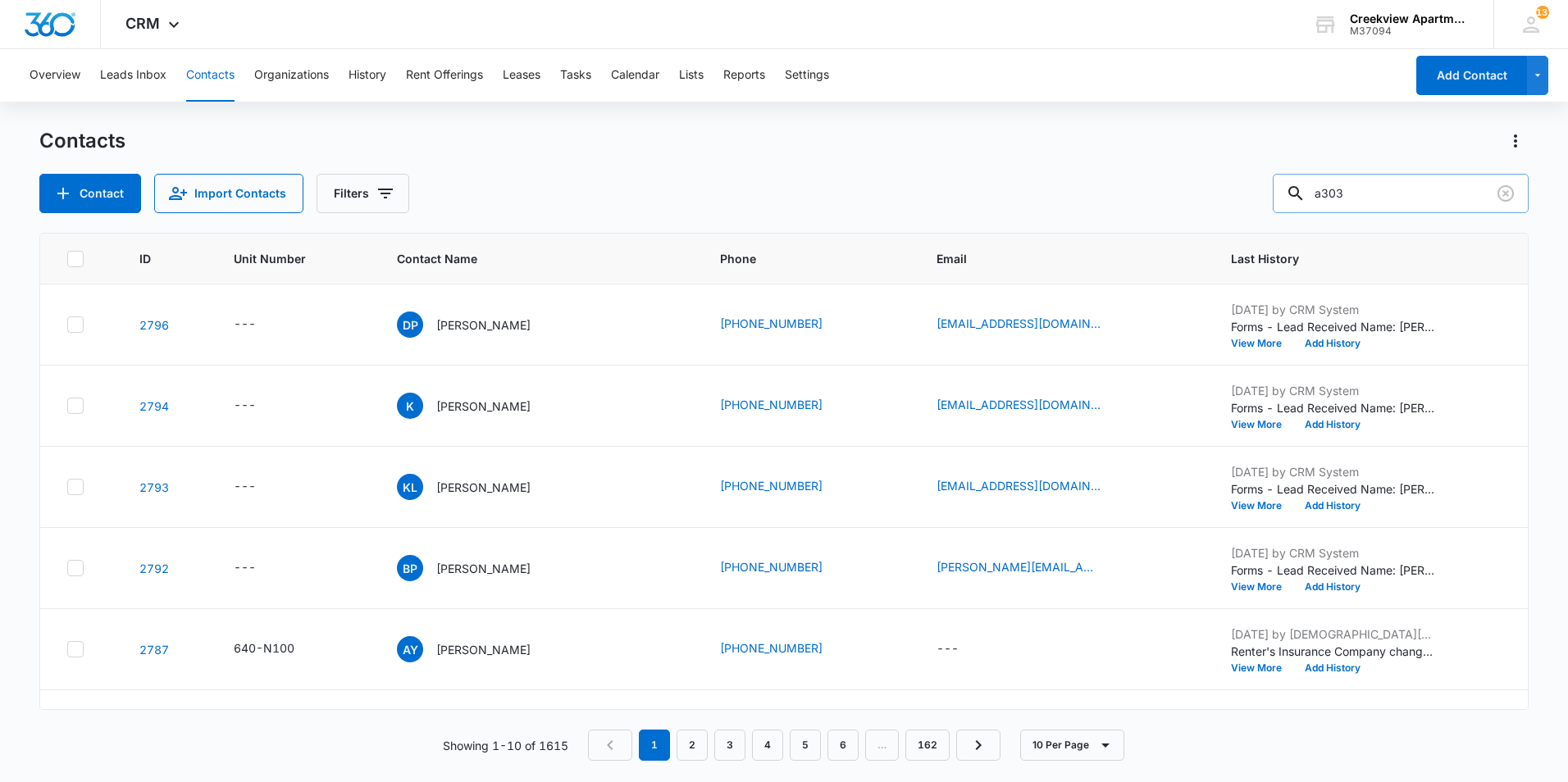
type input "a303"
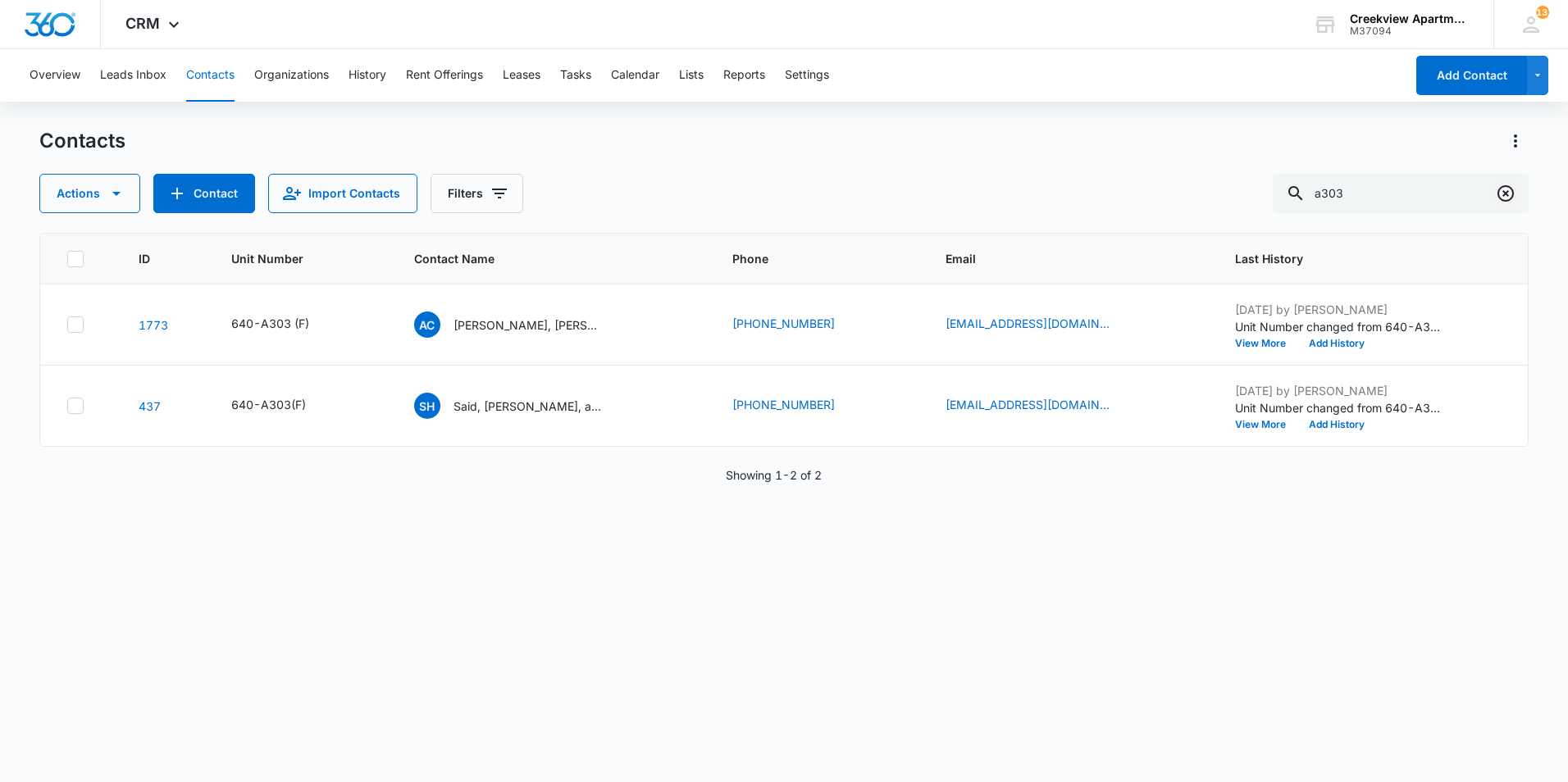
click at [1514, 194] on icon "Clear" at bounding box center [1505, 193] width 16 height 16
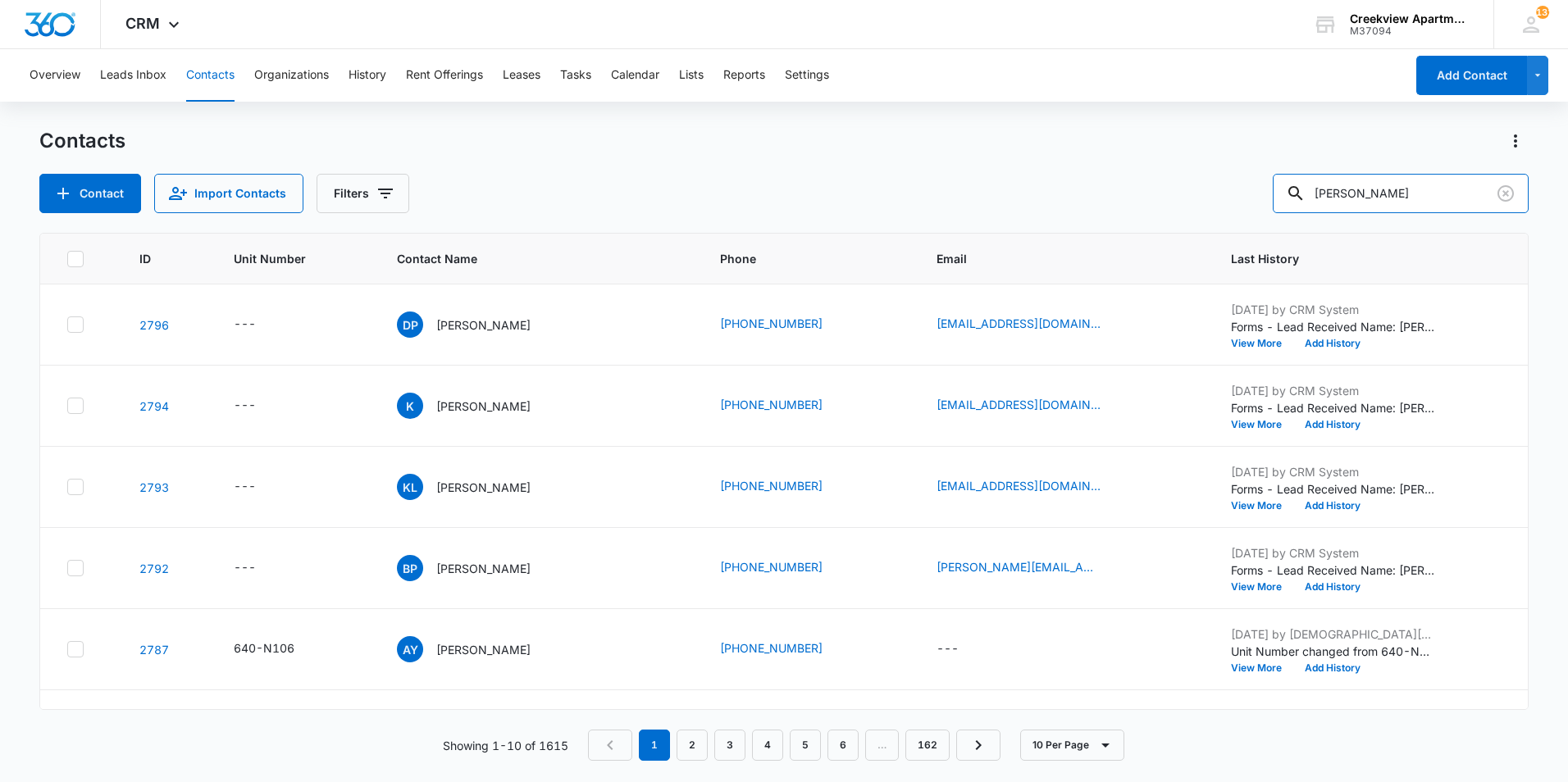
type input "alfonso"
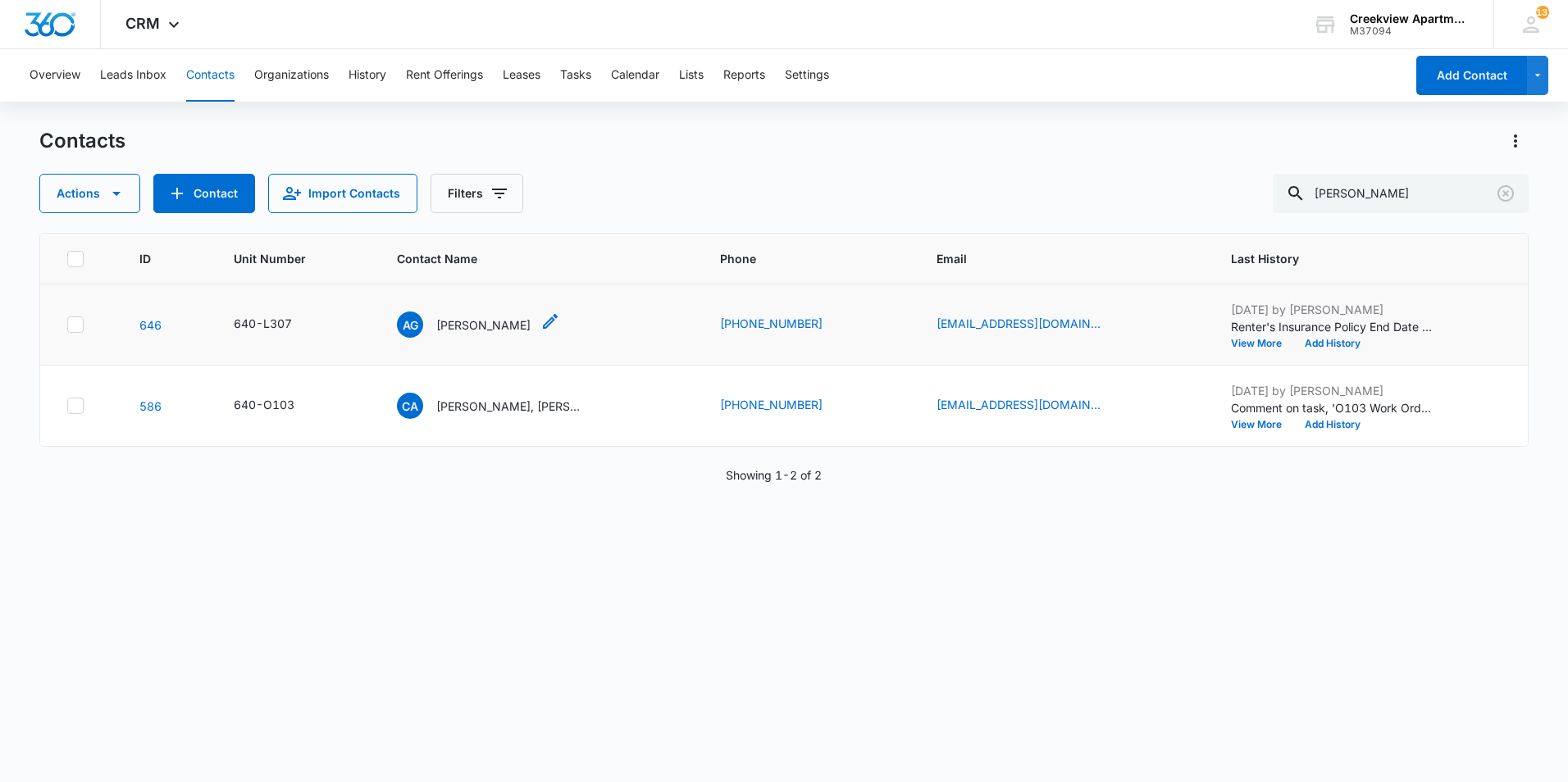
click at [494, 325] on p "Alfonso Granado" at bounding box center [483, 325] width 94 height 17
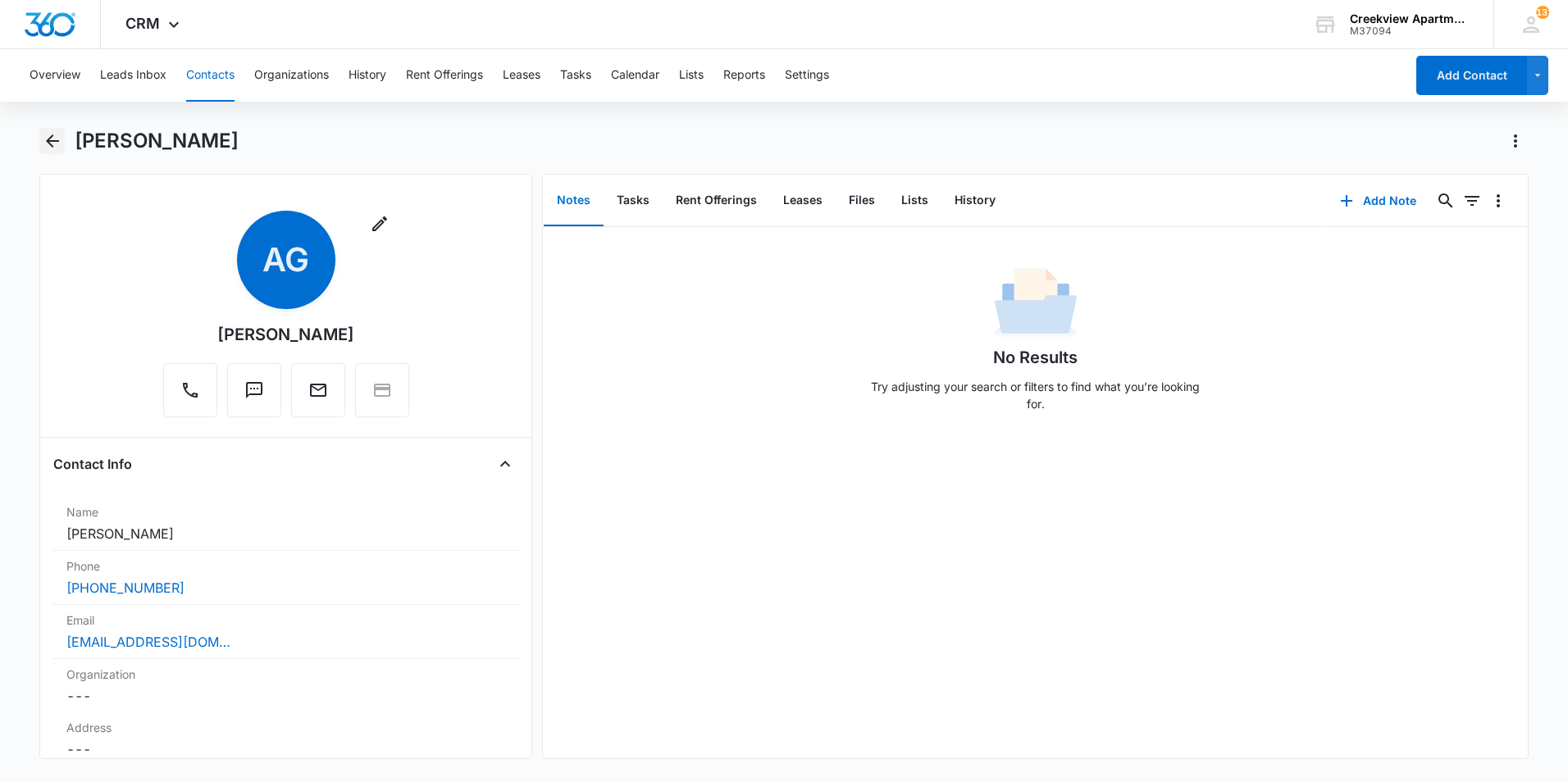
click at [49, 144] on icon "Back" at bounding box center [52, 140] width 13 height 13
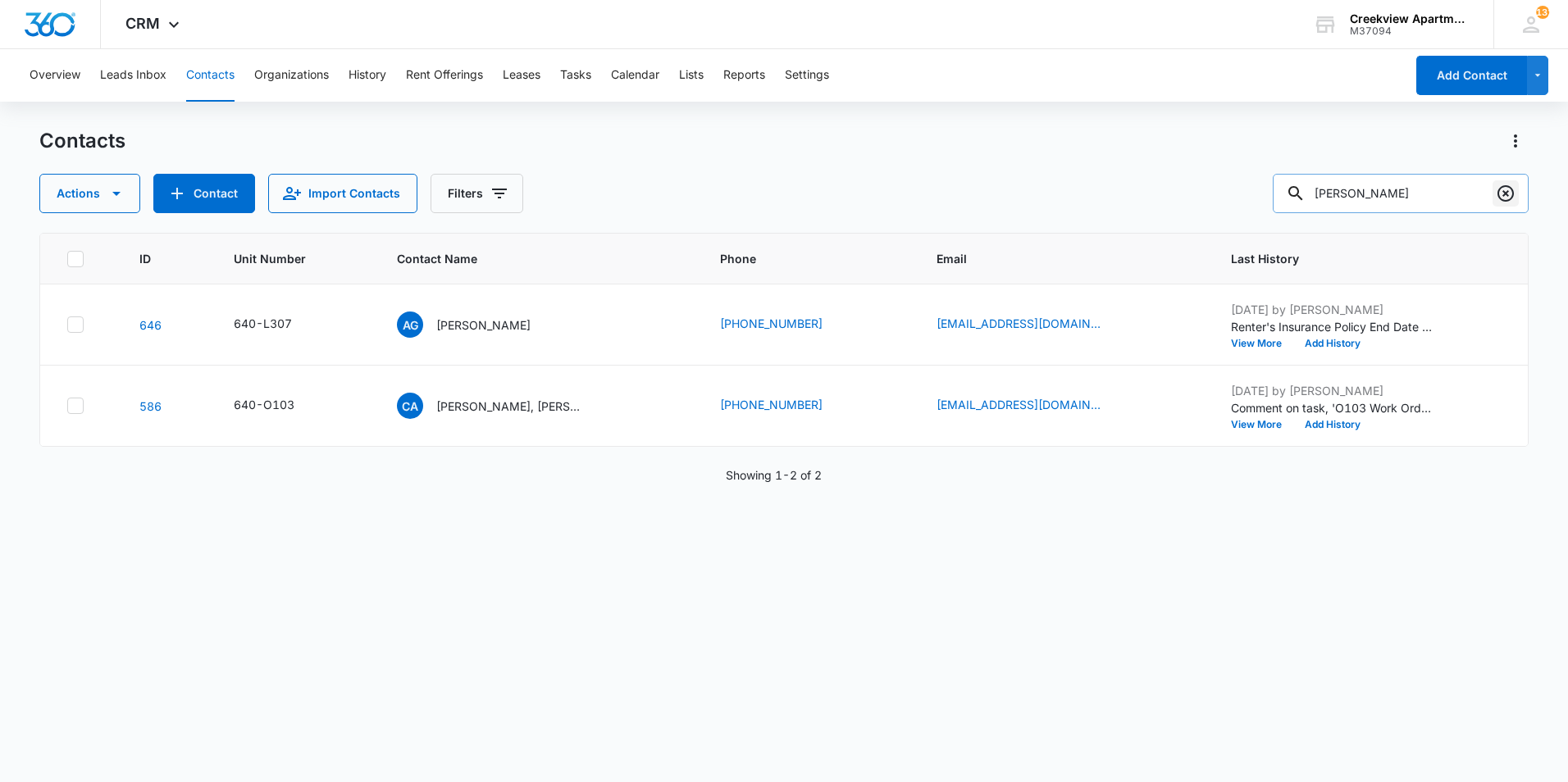
click at [1502, 189] on icon "Clear" at bounding box center [1505, 193] width 20 height 20
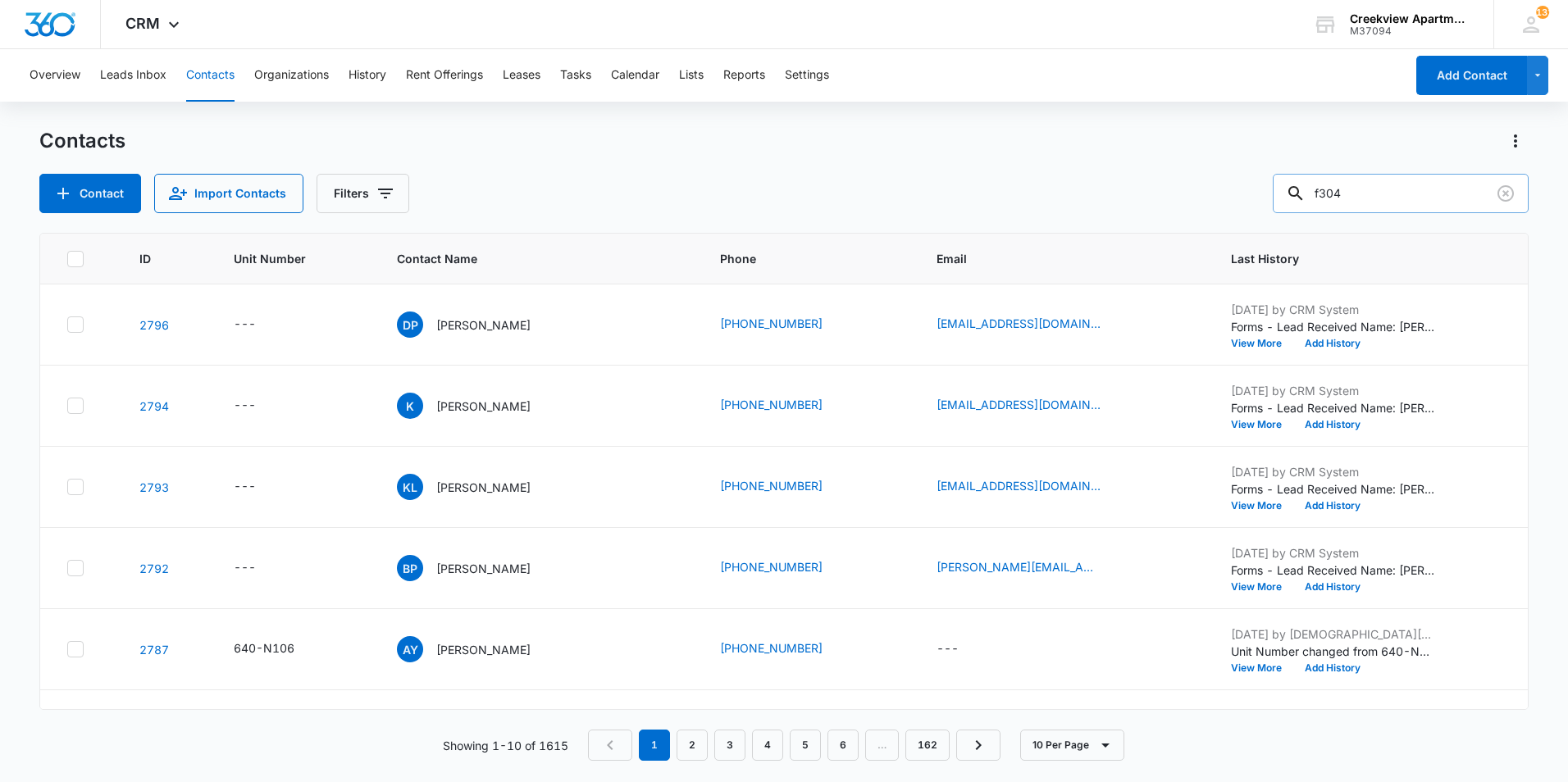
type input "f304"
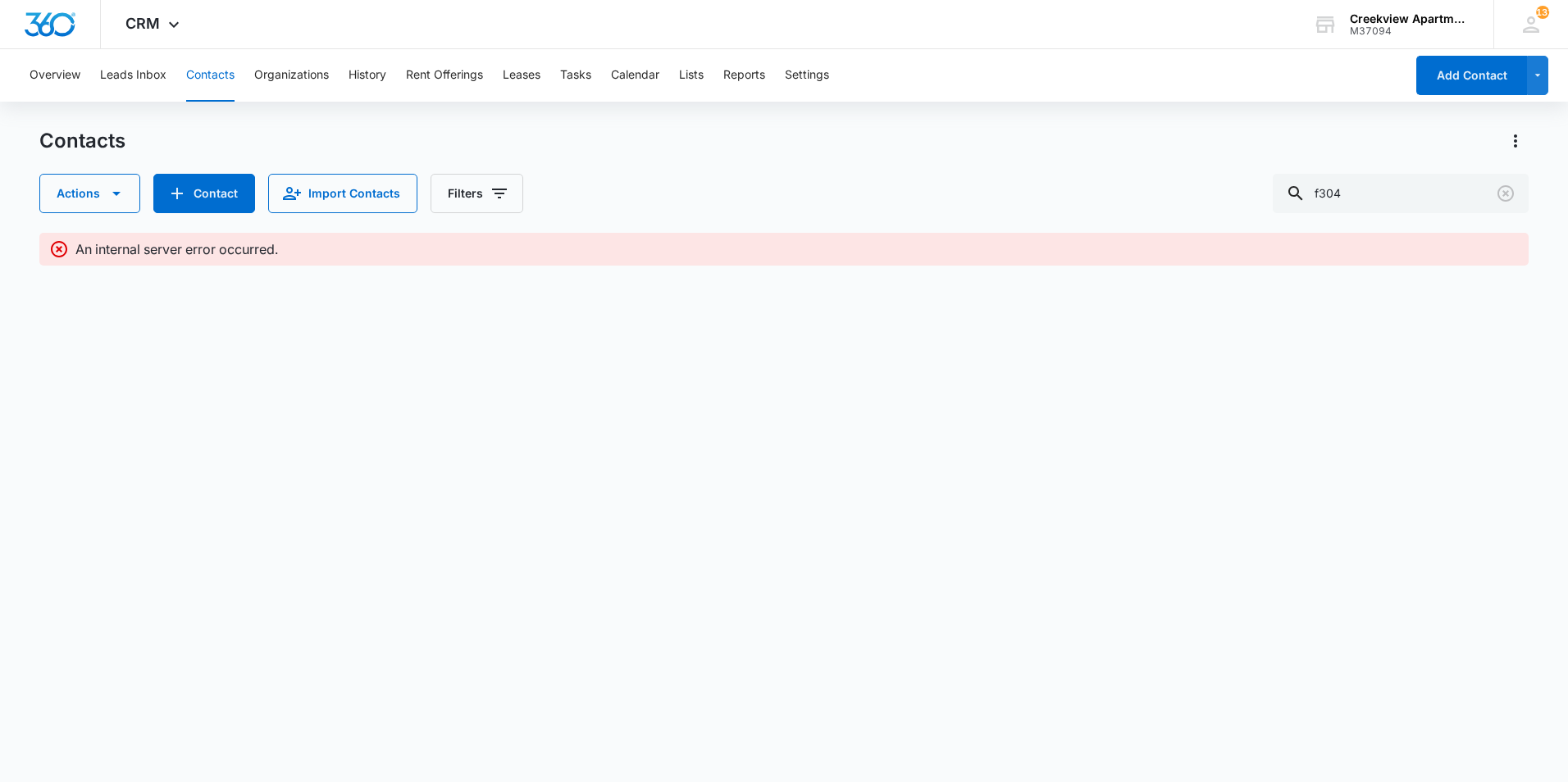
click at [197, 76] on button "Contacts" at bounding box center [210, 75] width 48 height 52
click at [203, 76] on button "Contacts" at bounding box center [210, 75] width 48 height 52
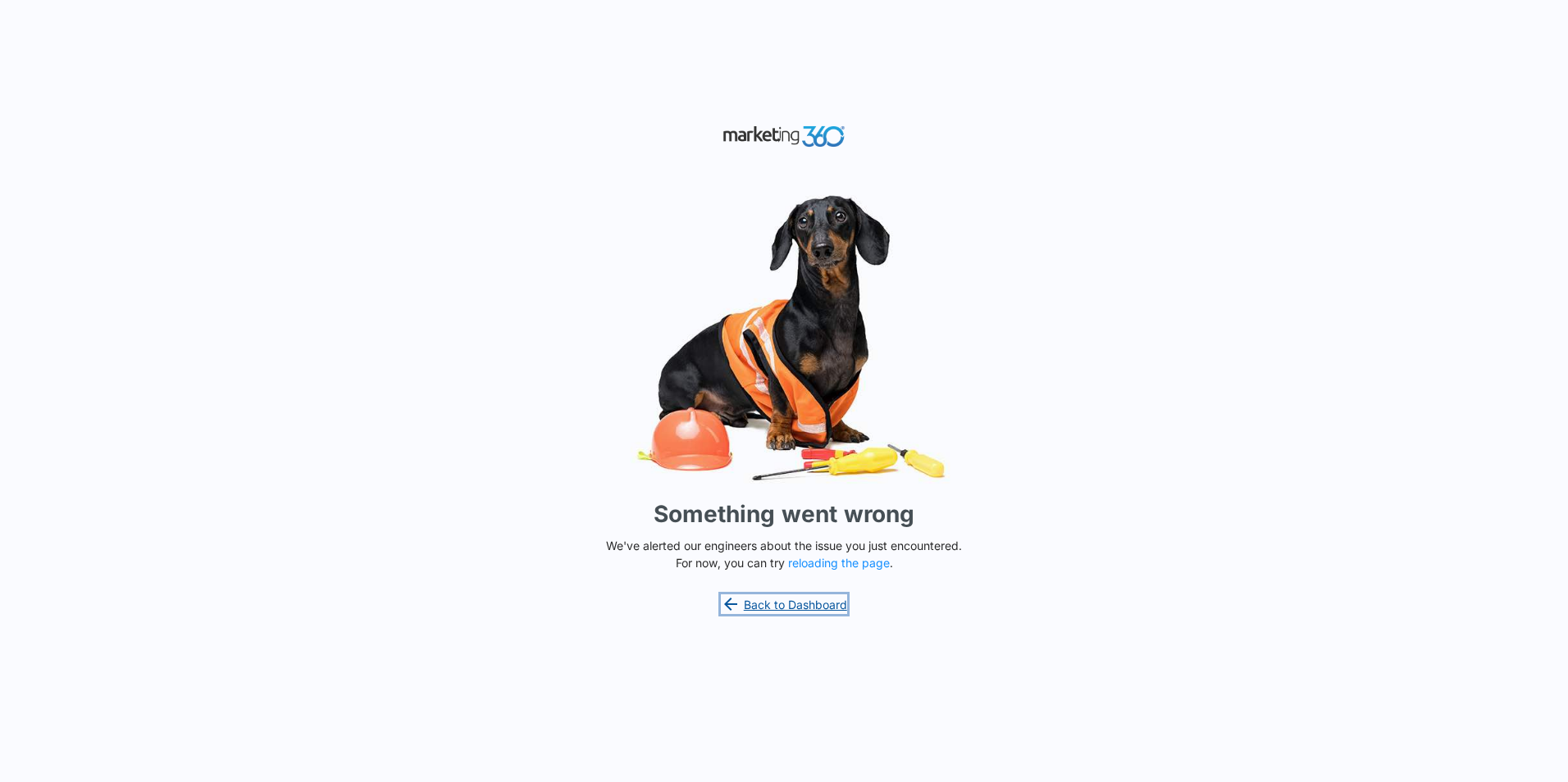
click at [795, 600] on link "Back to Dashboard" at bounding box center [784, 604] width 126 height 20
